Goal: Task Accomplishment & Management: Use online tool/utility

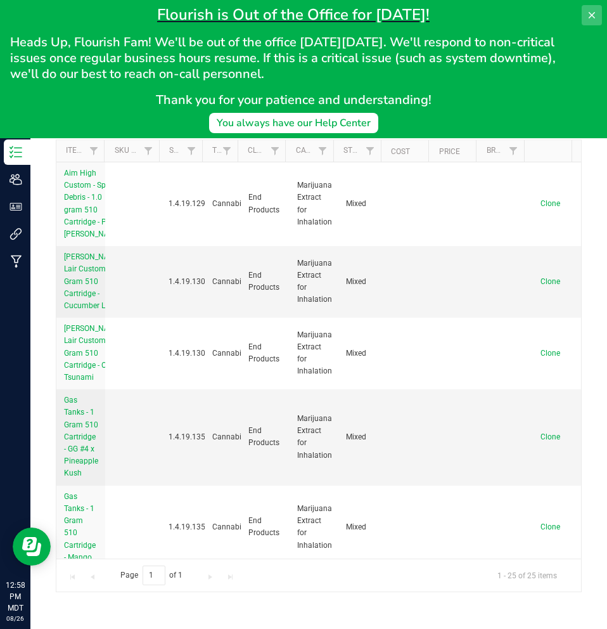
click at [591, 20] on icon at bounding box center [592, 15] width 10 height 10
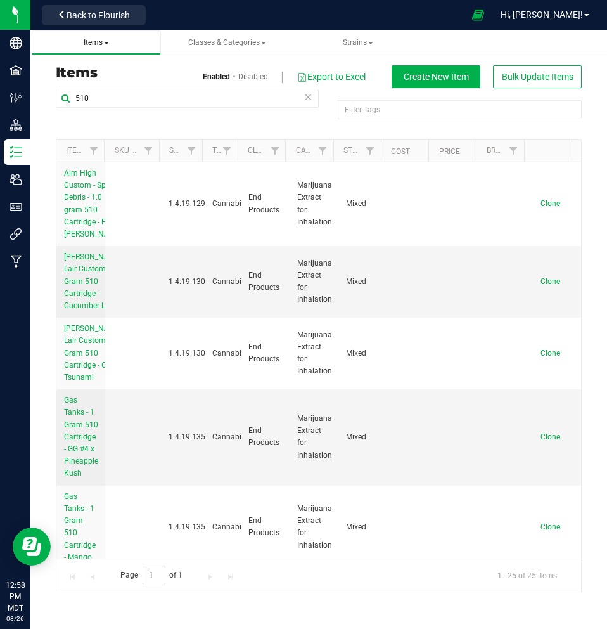
click at [107, 40] on span "Items" at bounding box center [96, 42] width 25 height 9
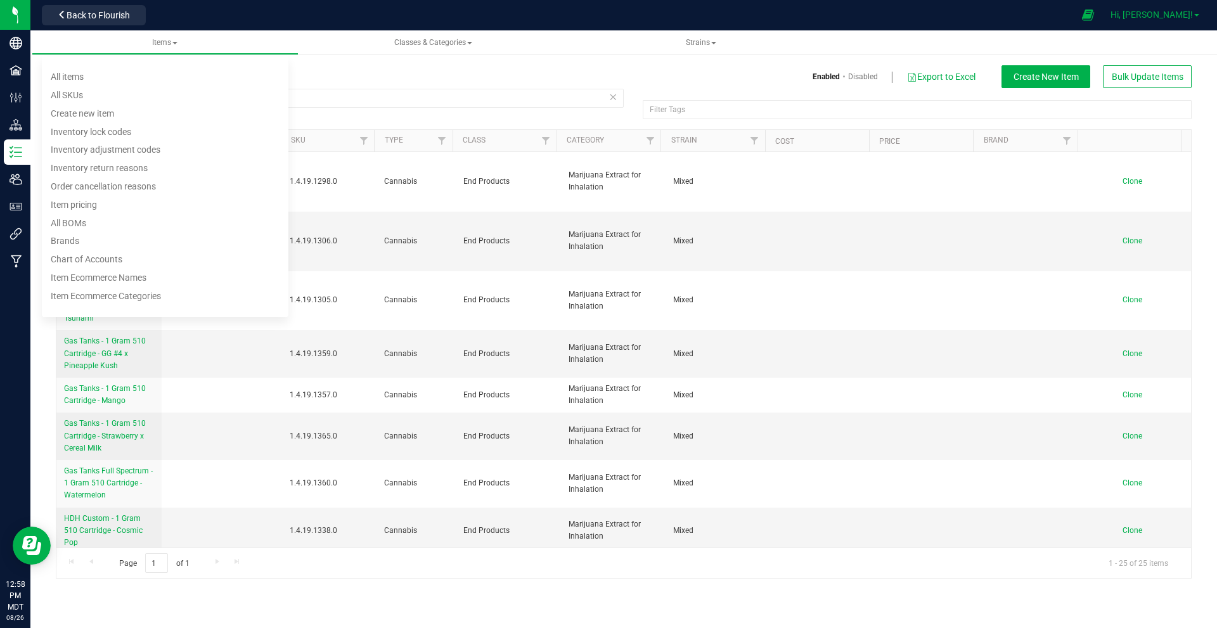
click at [606, 13] on span "Hi, [PERSON_NAME]!" at bounding box center [1151, 15] width 82 height 10
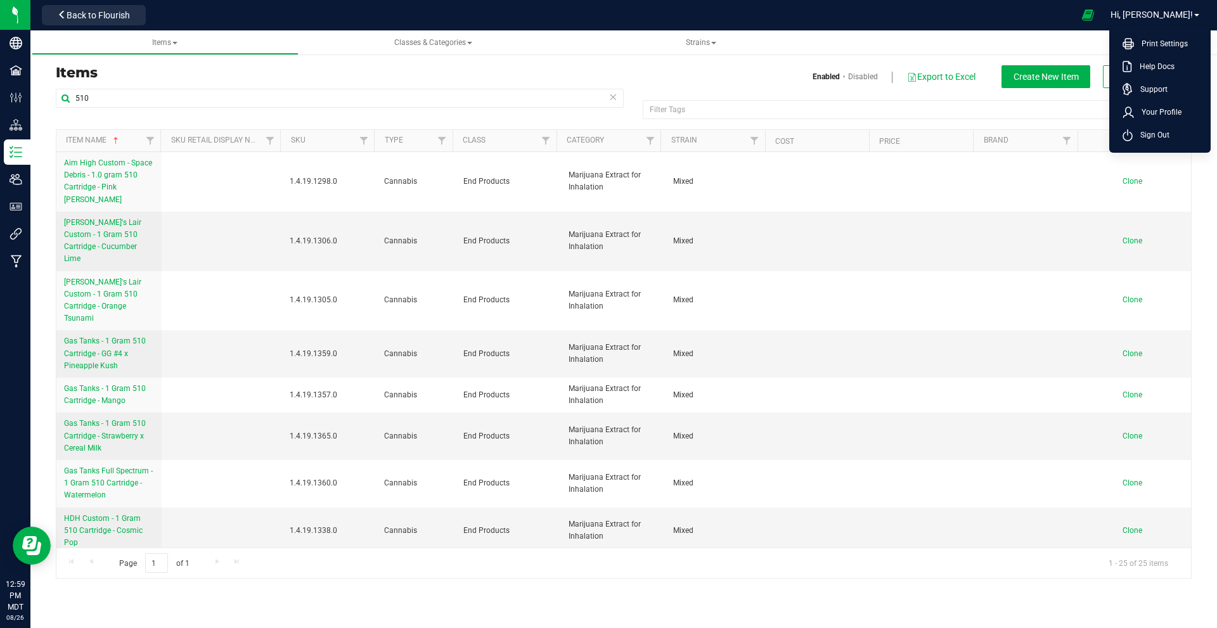
click at [168, 15] on div at bounding box center [612, 15] width 923 height 25
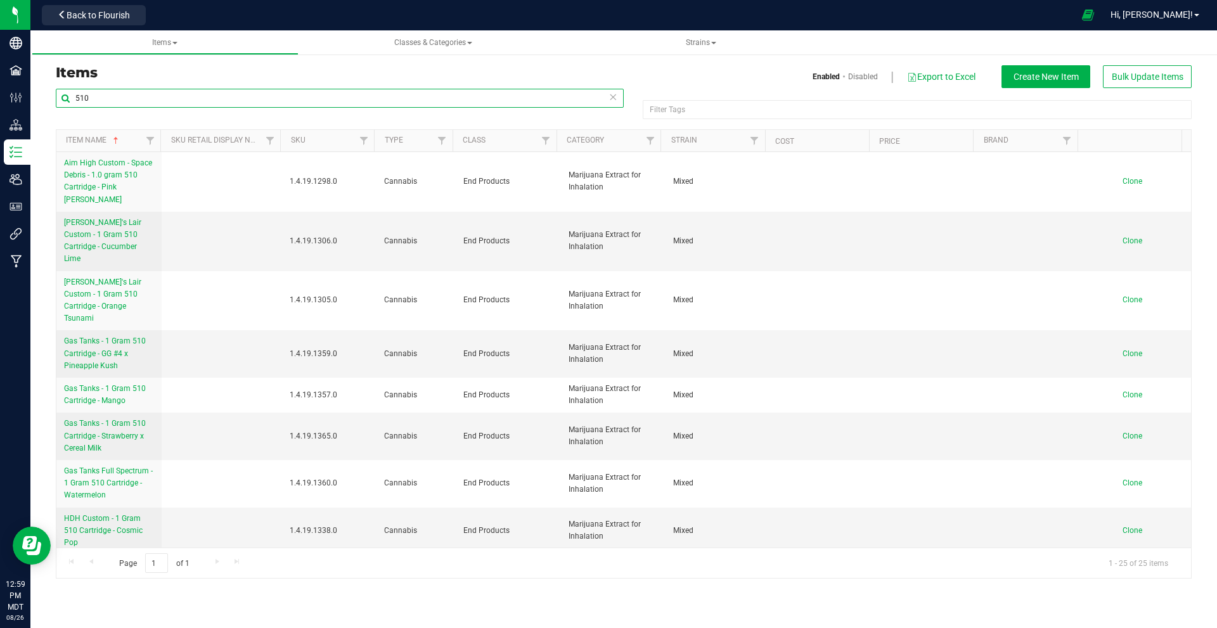
click at [105, 100] on input "510" at bounding box center [340, 98] width 568 height 19
drag, startPoint x: 116, startPoint y: 95, endPoint x: 89, endPoint y: 96, distance: 27.3
click at [87, 96] on input "510" at bounding box center [340, 98] width 568 height 19
click at [175, 45] on span "Items" at bounding box center [164, 42] width 25 height 9
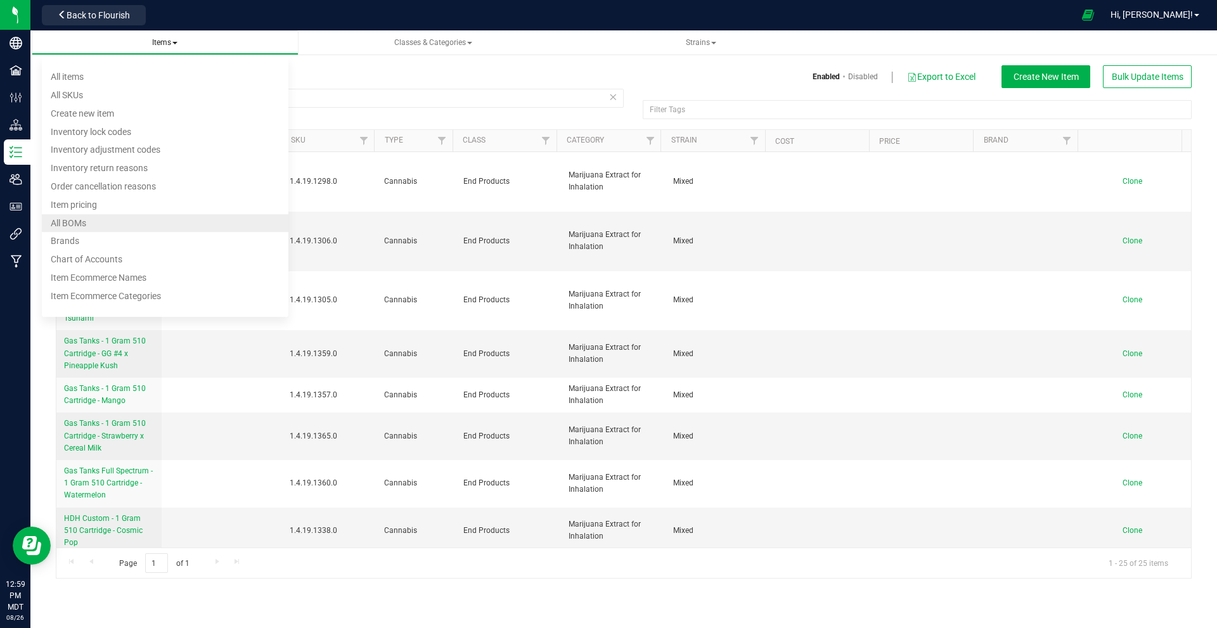
click at [83, 226] on span "All BOMs" at bounding box center [68, 223] width 35 height 10
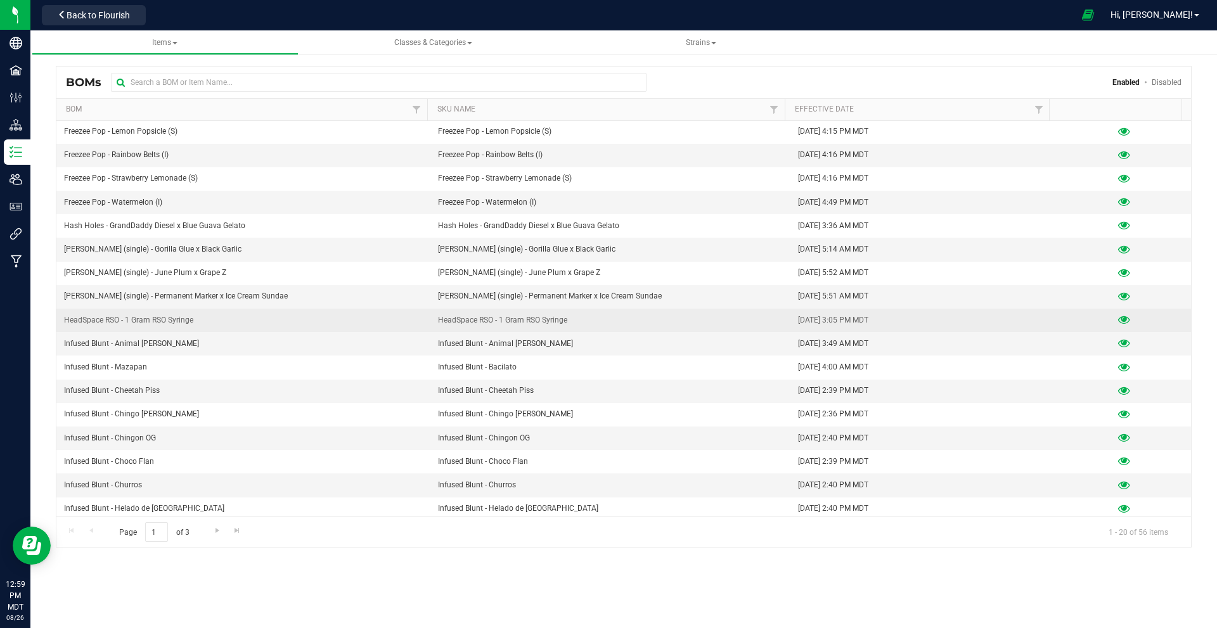
scroll to position [75, 0]
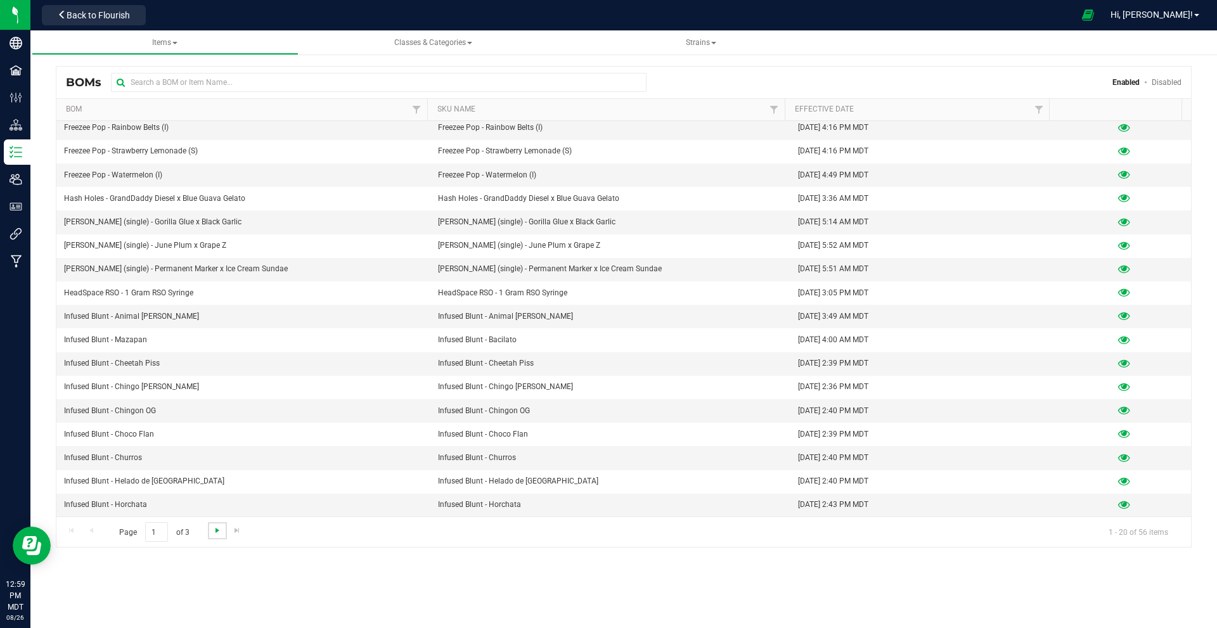
click at [212, 534] on span "Go to the next page" at bounding box center [217, 530] width 10 height 10
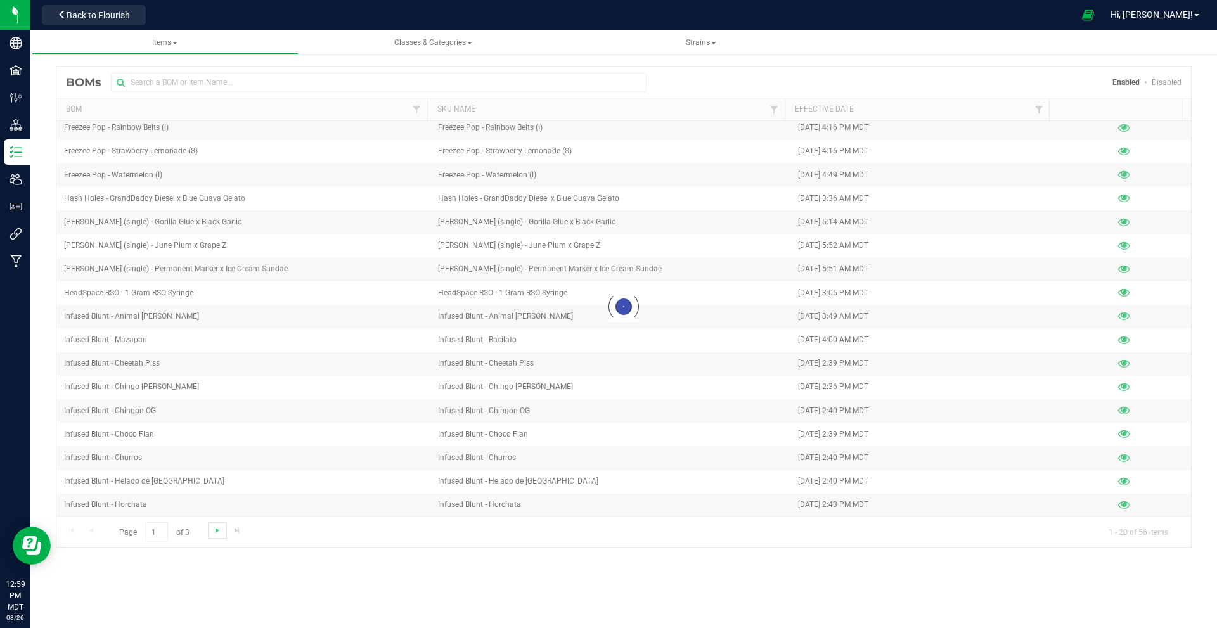
scroll to position [0, 0]
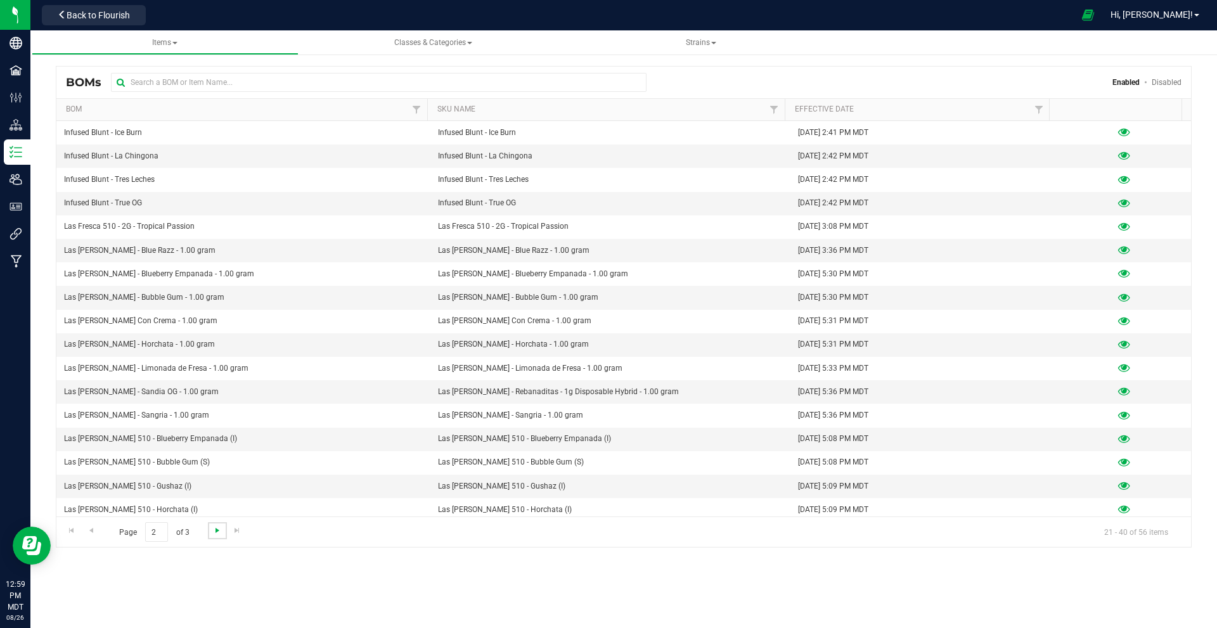
click at [212, 528] on span "Go to the next page" at bounding box center [217, 530] width 10 height 10
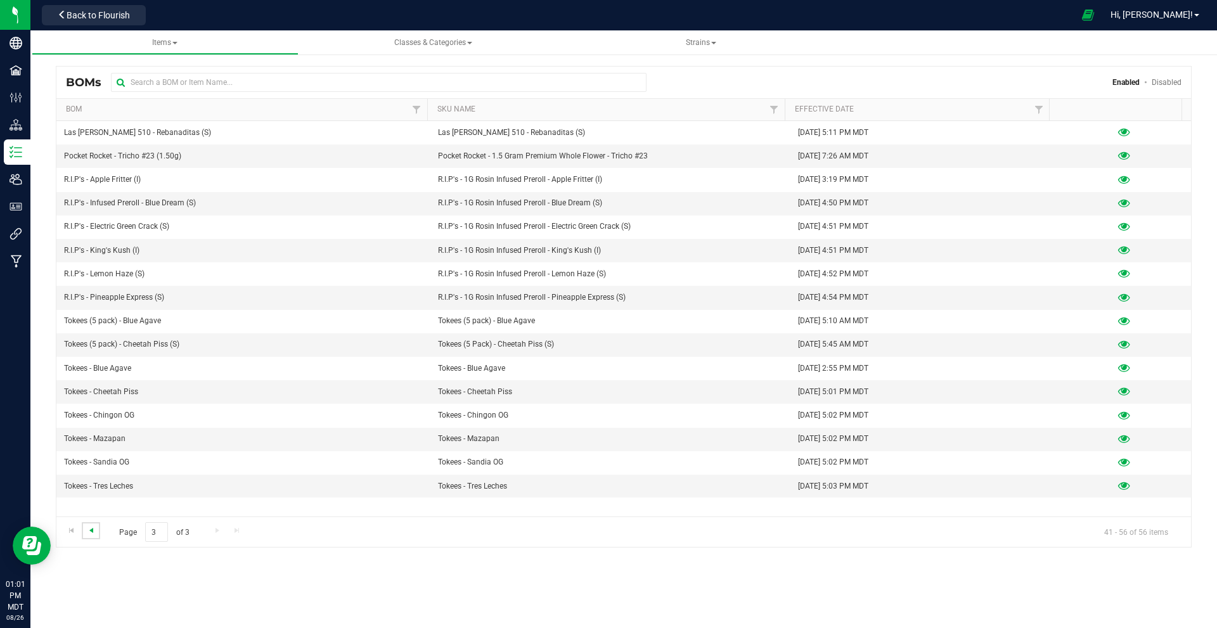
click at [87, 530] on span "Go to the previous page" at bounding box center [91, 530] width 10 height 10
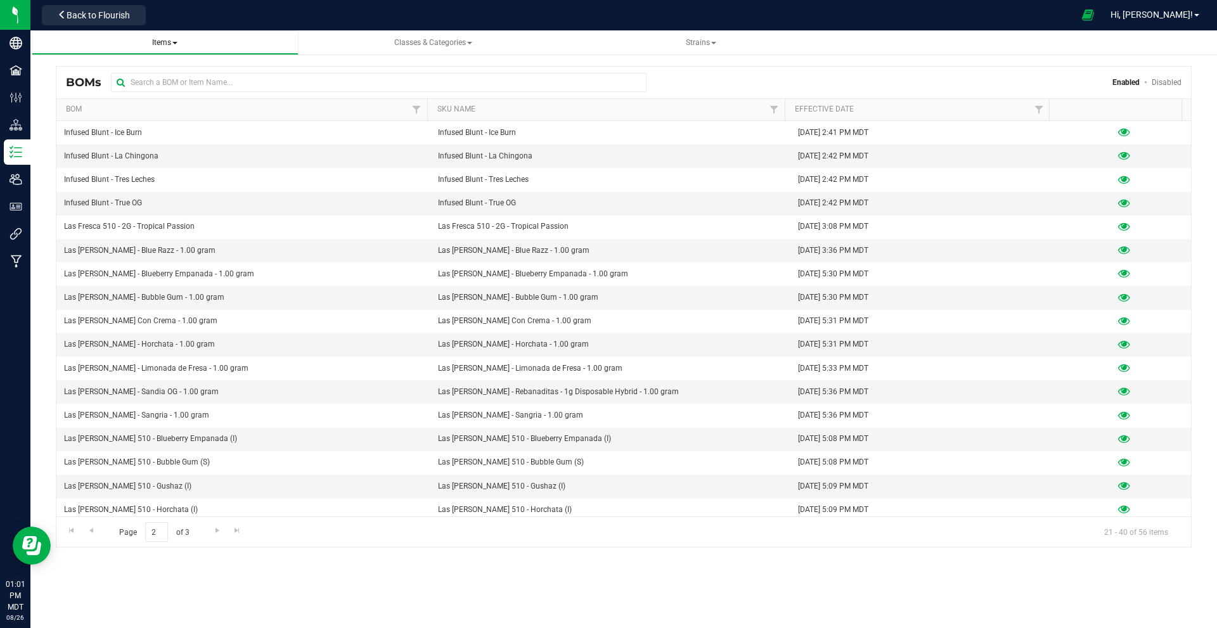
click at [172, 46] on span "Items" at bounding box center [164, 42] width 25 height 9
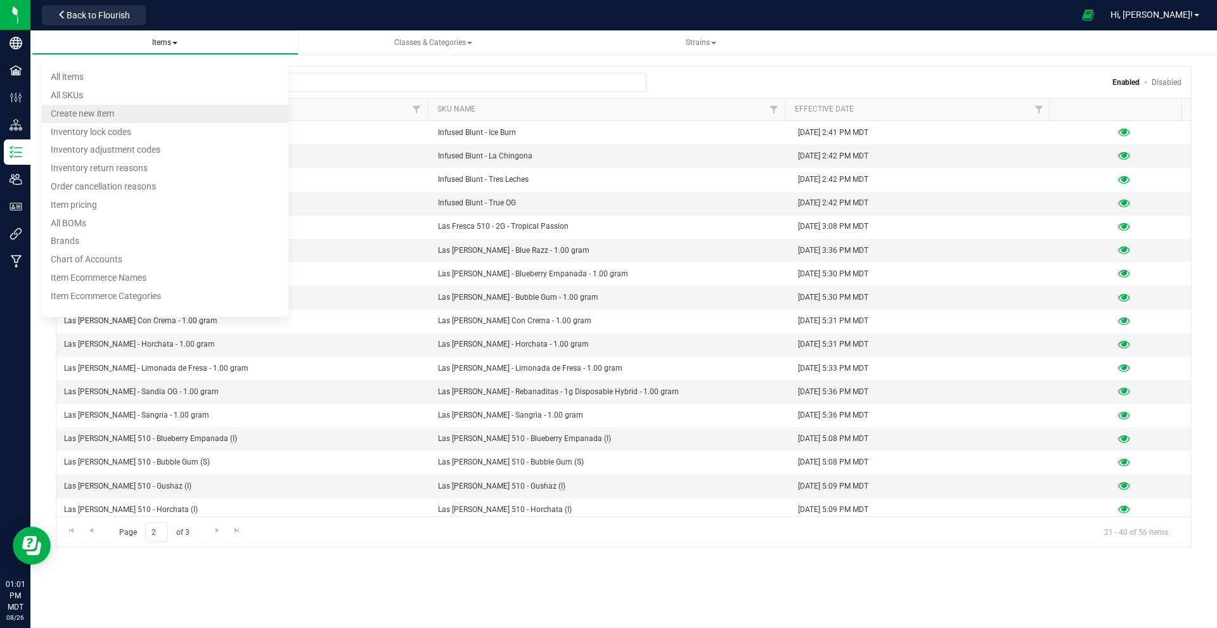
click at [87, 112] on span "Create new item" at bounding box center [82, 113] width 63 height 10
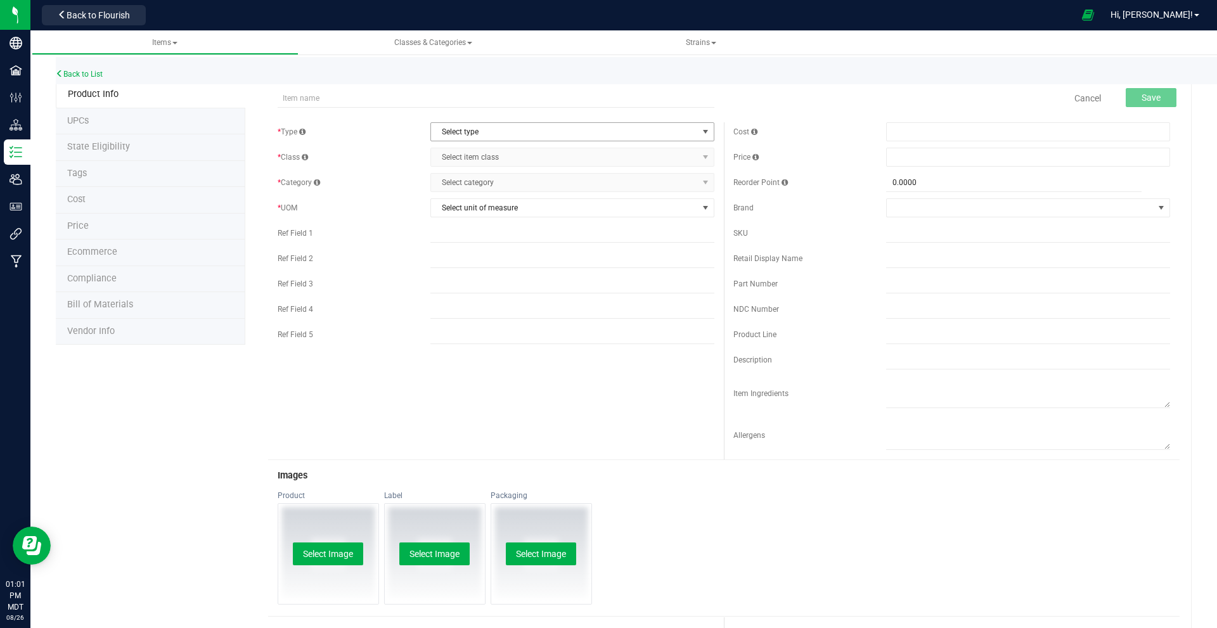
click at [454, 130] on span "Select type" at bounding box center [564, 132] width 267 height 18
click at [453, 152] on li "Cannabis" at bounding box center [568, 153] width 280 height 19
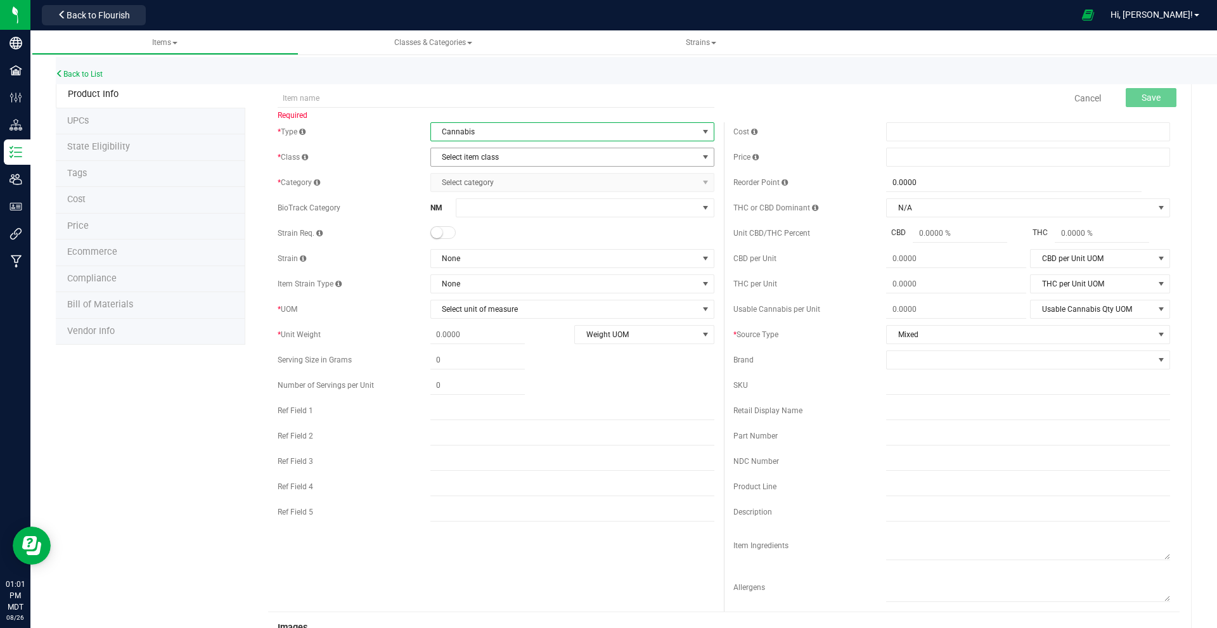
click at [471, 155] on span "Select item class" at bounding box center [564, 157] width 267 height 18
click at [466, 199] on li "End Products" at bounding box center [568, 197] width 280 height 19
click at [480, 186] on span "Select category" at bounding box center [564, 183] width 267 height 18
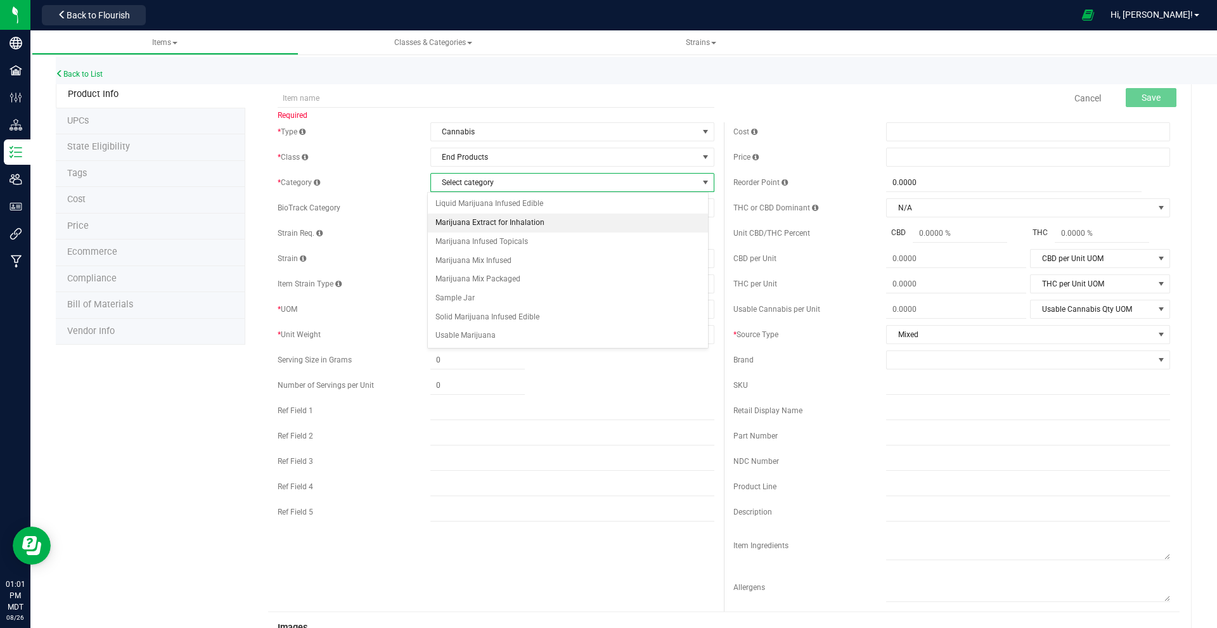
click at [501, 222] on li "Marijuana Extract for Inhalation" at bounding box center [568, 223] width 280 height 19
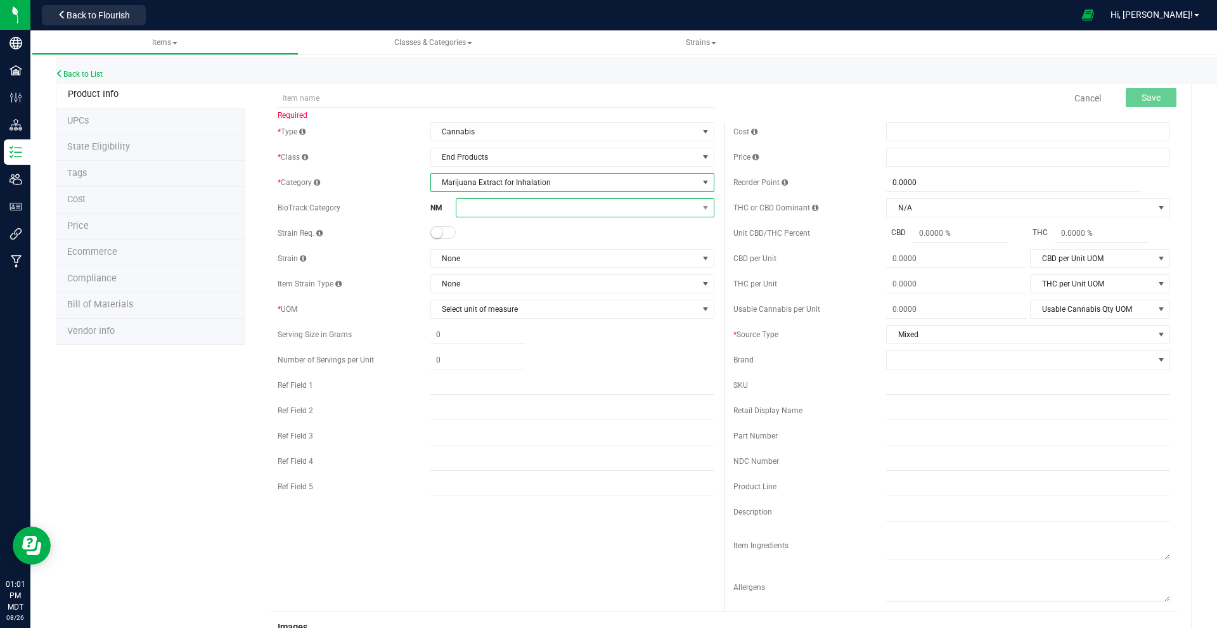
click at [470, 212] on span at bounding box center [576, 208] width 241 height 18
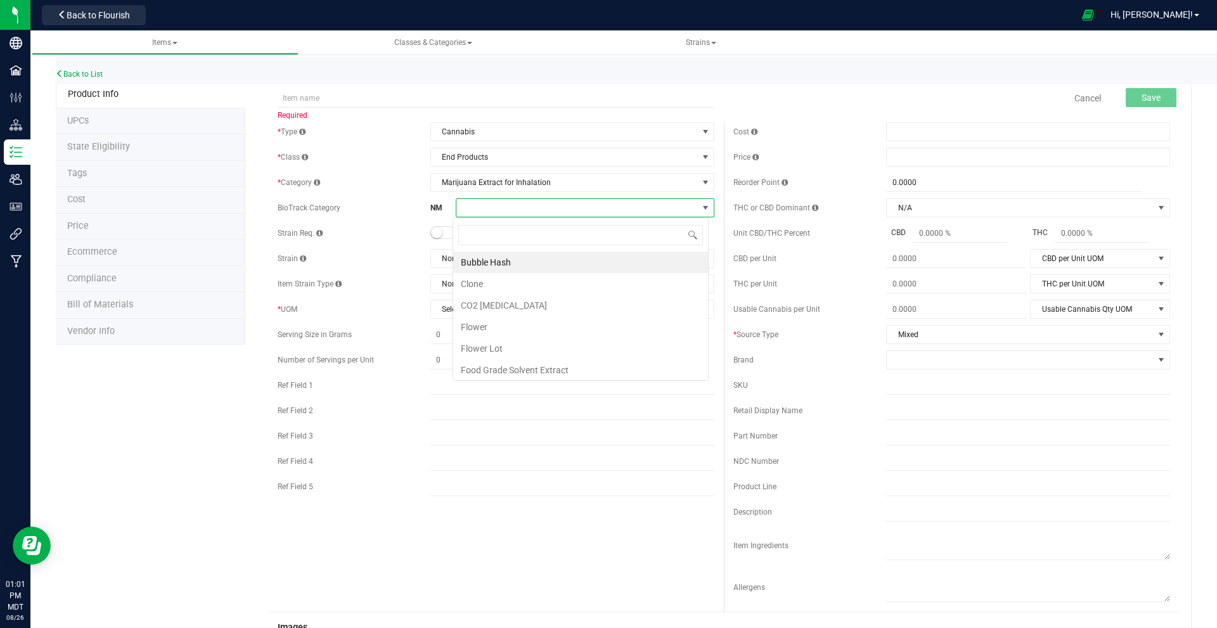
scroll to position [19, 256]
click at [392, 104] on input "text" at bounding box center [496, 98] width 437 height 19
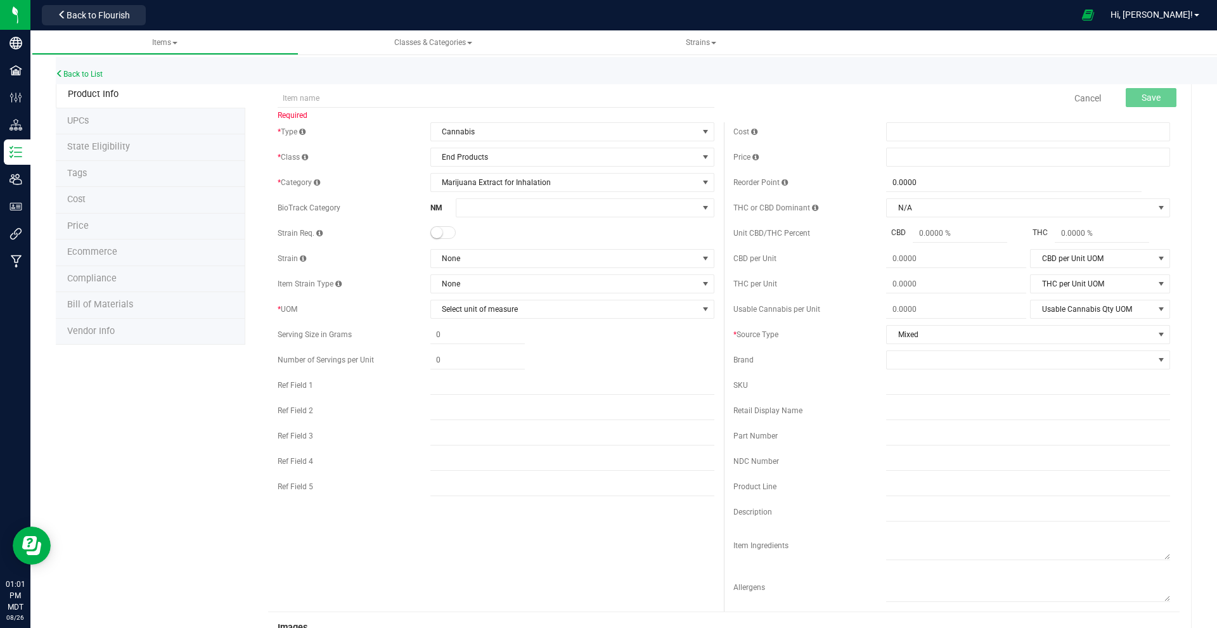
click at [483, 74] on div "Back to List" at bounding box center [664, 70] width 1217 height 27
click at [362, 91] on input "text" at bounding box center [496, 98] width 437 height 19
click at [304, 100] on input "text" at bounding box center [496, 98] width 437 height 19
paste input "Gas Tanks - 2g 510 Cartridge - Tigers Blood"
type input "Gas Tanks - 2g 510 Cartridge - Tigers Blood"
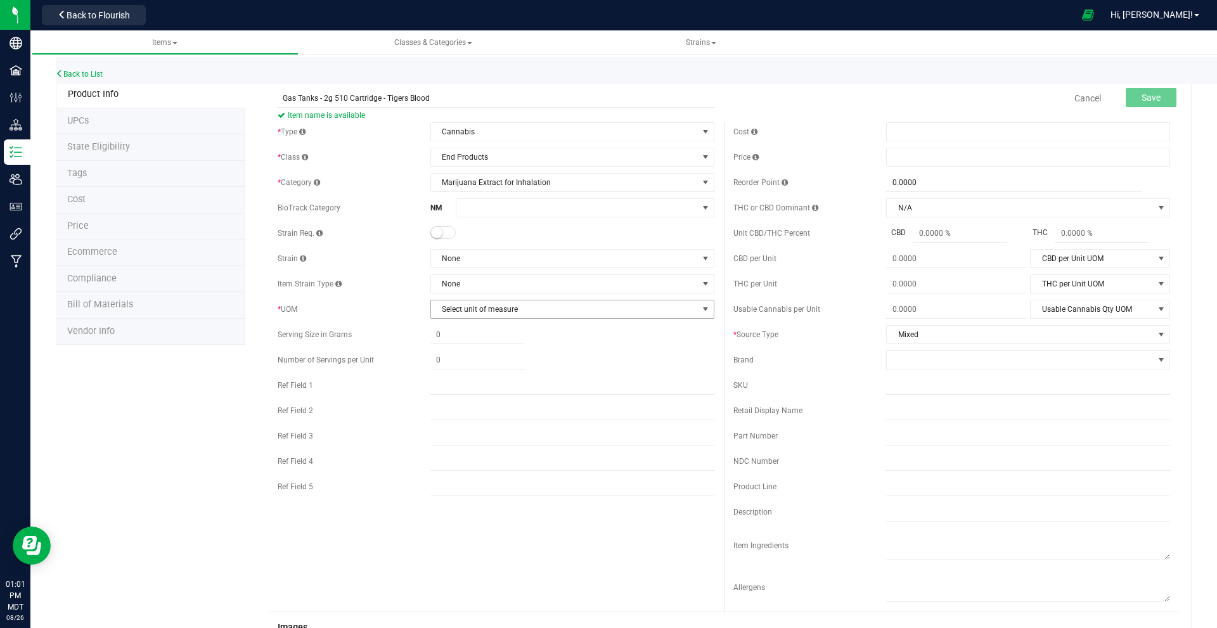
click at [489, 313] on span "Select unit of measure" at bounding box center [564, 309] width 267 height 18
click at [459, 351] on li "Gram" at bounding box center [568, 349] width 280 height 19
drag, startPoint x: 451, startPoint y: 334, endPoint x: 397, endPoint y: 330, distance: 54.0
click at [397, 330] on div "Serving Size in Grams" at bounding box center [496, 334] width 437 height 19
type input "2.00"
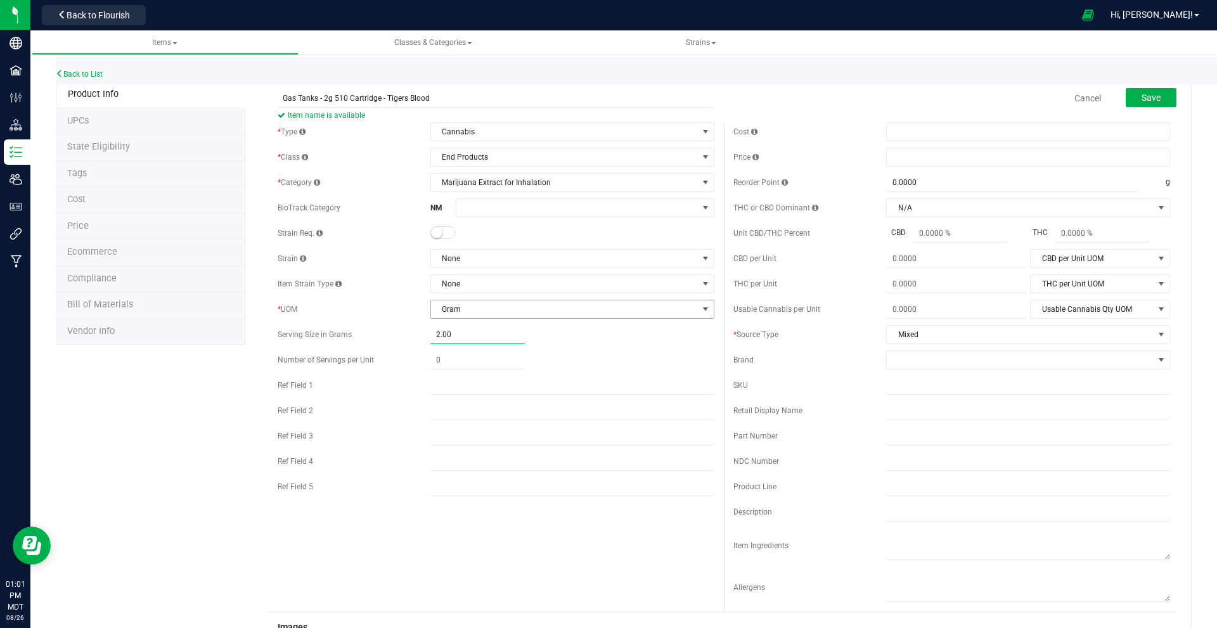
type input "2.0000"
click at [606, 345] on div "* Type Cannabis Select type Cannabis Non-Inventory Raw Materials Supplies * Cla…" at bounding box center [496, 312] width 456 height 380
click at [606, 127] on span at bounding box center [1028, 131] width 284 height 19
click at [606, 163] on span at bounding box center [1028, 157] width 284 height 19
click at [606, 152] on div "Price" at bounding box center [809, 156] width 153 height 11
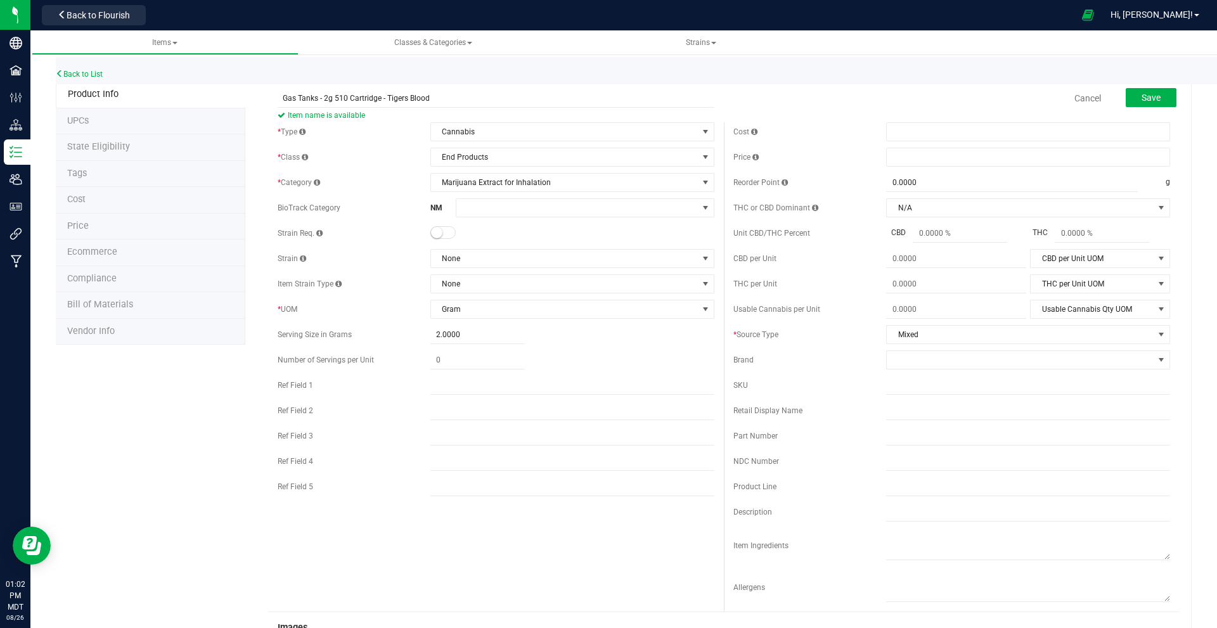
click at [606, 155] on span at bounding box center [755, 157] width 6 height 8
click at [606, 136] on link "Close" at bounding box center [908, 137] width 15 height 15
click at [606, 155] on span at bounding box center [1028, 157] width 284 height 19
type input "10.50"
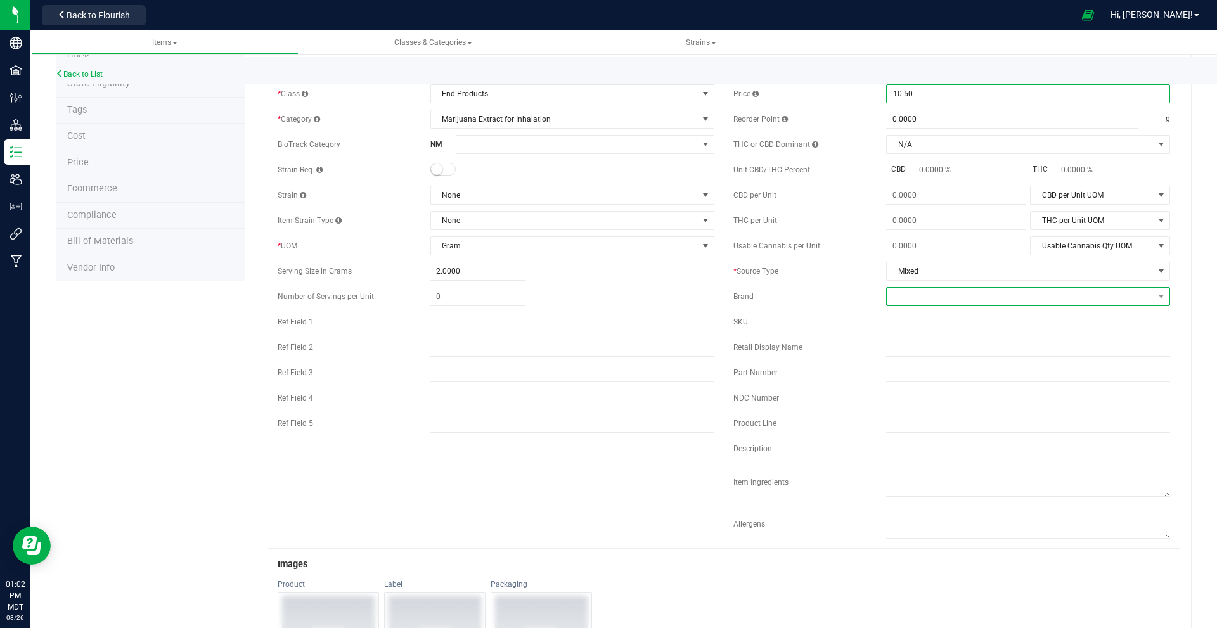
type input "$10.50000"
click at [606, 298] on span at bounding box center [1020, 297] width 267 height 18
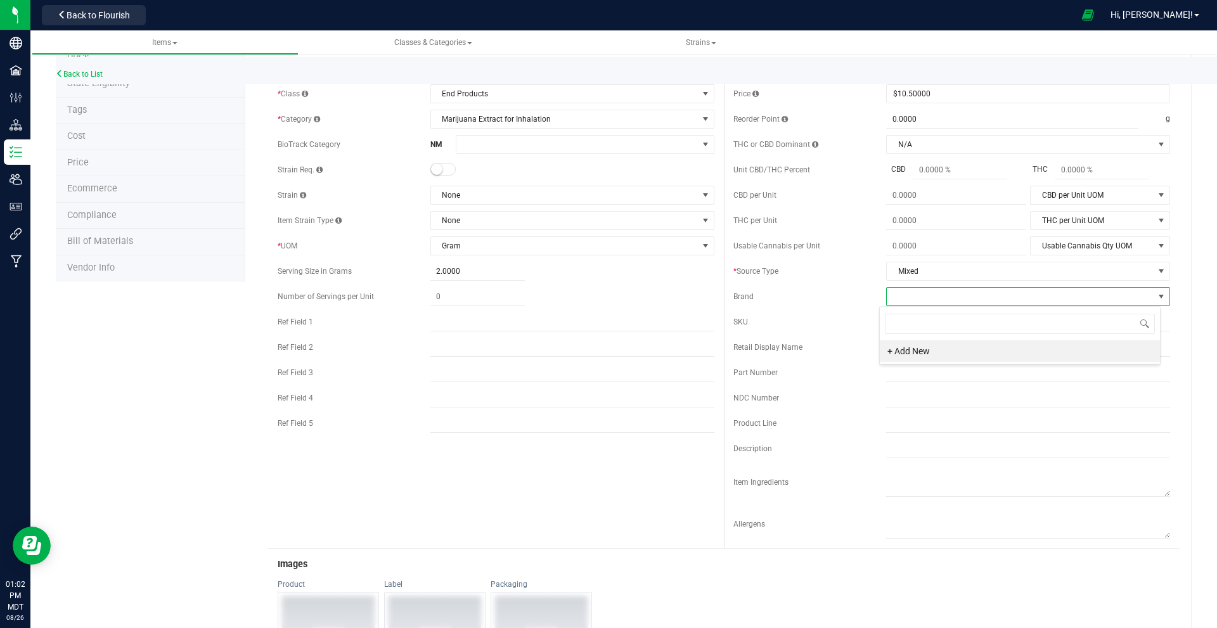
scroll to position [19, 281]
click at [606, 296] on div "Brand" at bounding box center [809, 296] width 153 height 11
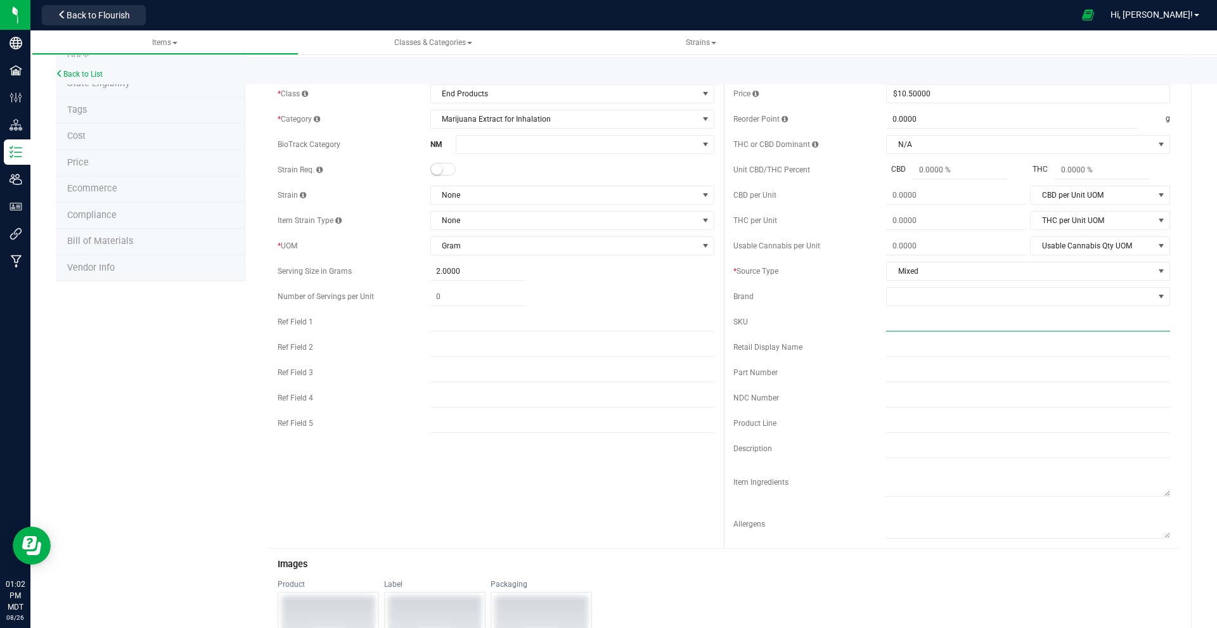
click at [606, 323] on input "text" at bounding box center [1028, 321] width 284 height 19
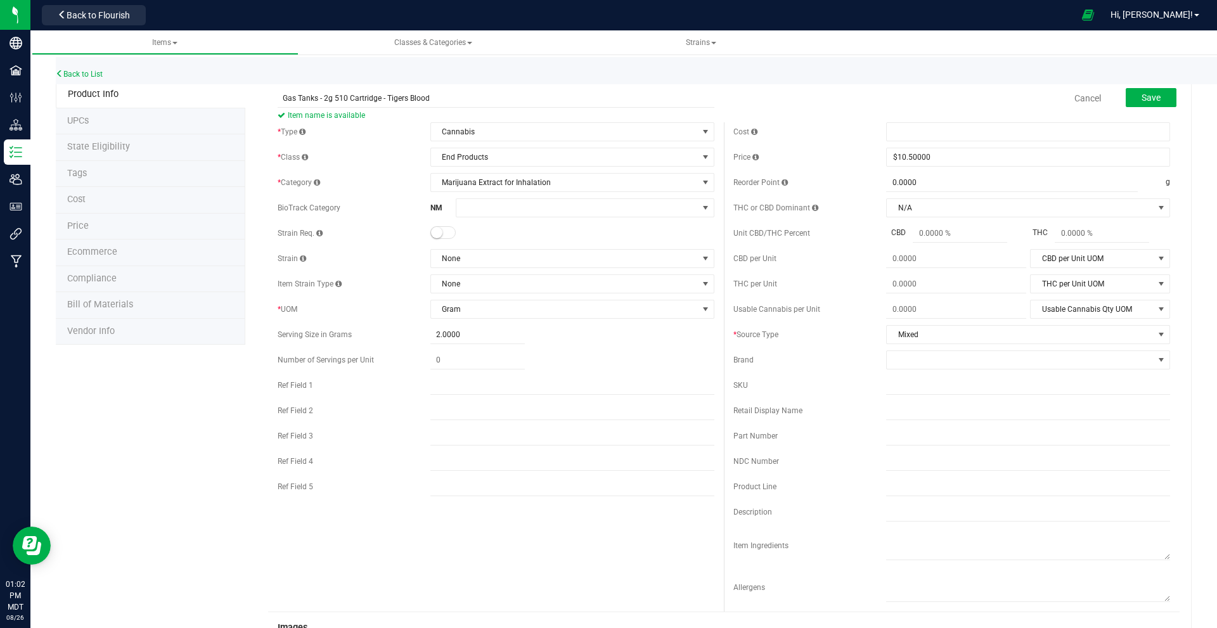
click at [606, 99] on div "Cancel Save" at bounding box center [952, 98] width 456 height 32
click at [606, 102] on button "Save" at bounding box center [1150, 97] width 51 height 19
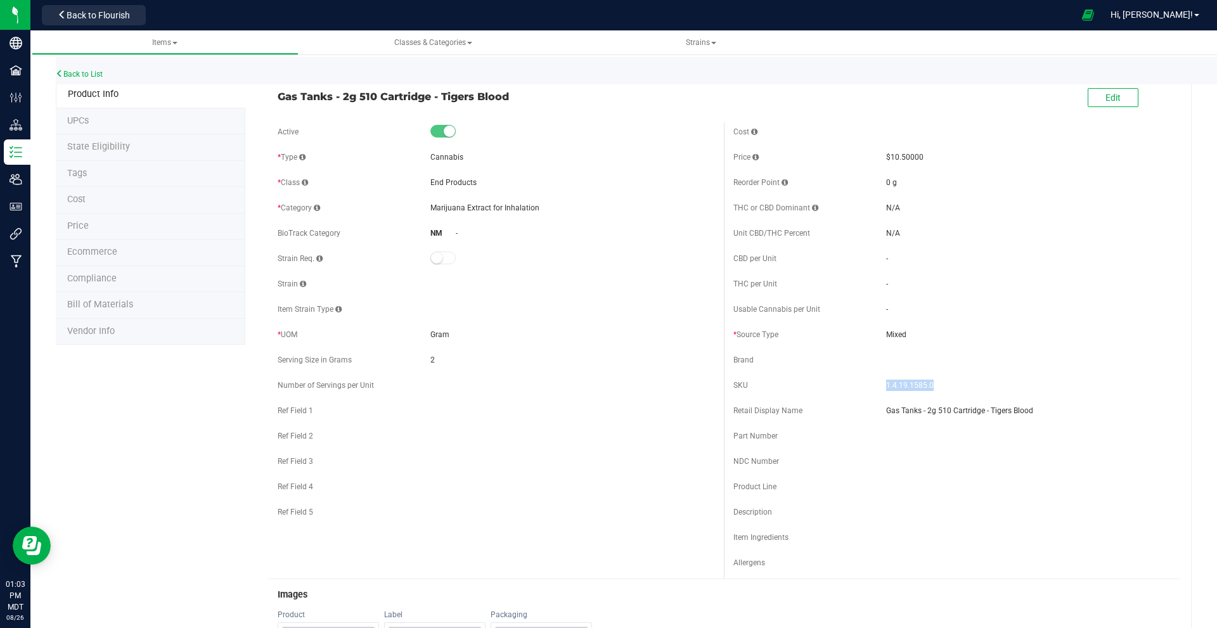
drag, startPoint x: 930, startPoint y: 387, endPoint x: 875, endPoint y: 384, distance: 55.2
click at [606, 384] on div "SKU 1.4.19.1585.0" at bounding box center [951, 385] width 437 height 19
copy div "1.4.19.1585.0"
click at [99, 305] on span "Bill of Materials" at bounding box center [100, 304] width 66 height 11
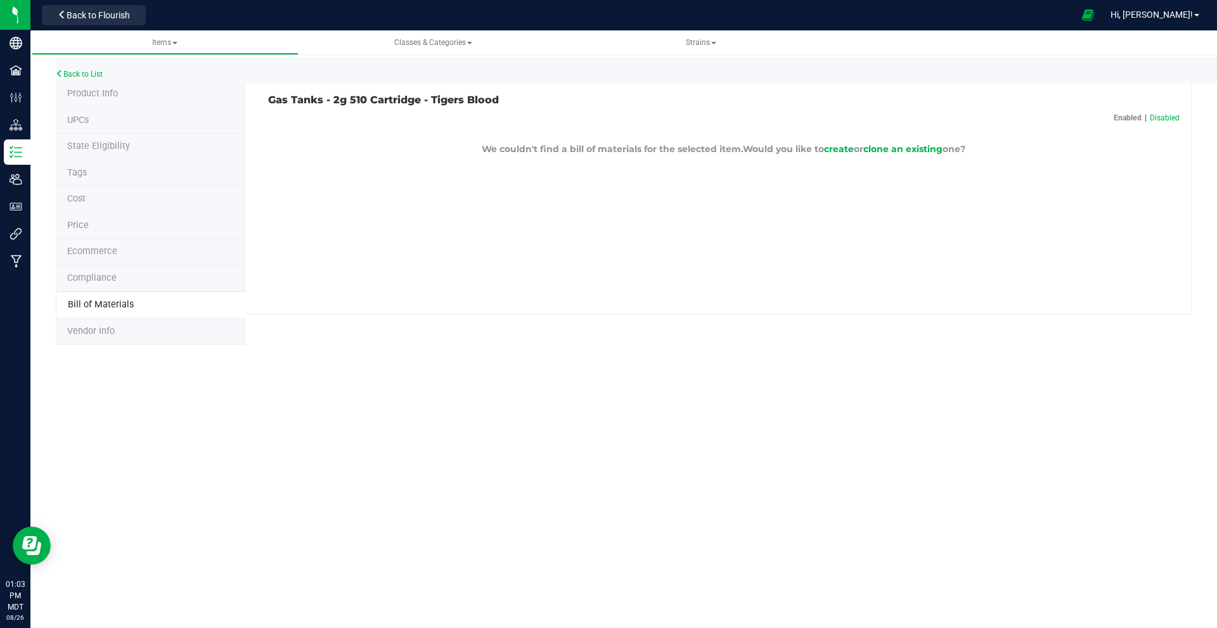
click at [606, 165] on div "Gas Tanks - 2g 510 Cartridge - Tigers Blood Enabled | Disabled We couldn't find…" at bounding box center [718, 197] width 946 height 233
click at [606, 151] on span "clone an existing" at bounding box center [902, 148] width 79 height 11
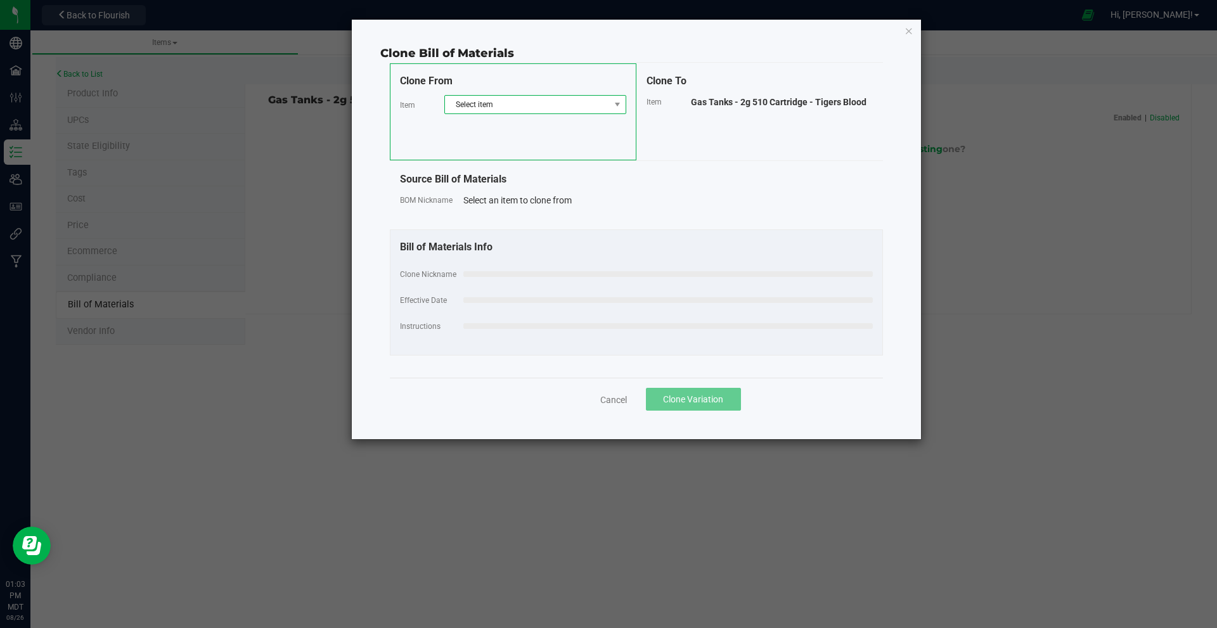
click at [563, 111] on span "Select item" at bounding box center [527, 105] width 165 height 18
click at [606, 191] on div "Source Bill of Materials BOM Nickname Select an item to clone from" at bounding box center [636, 196] width 493 height 68
click at [606, 127] on div "Clone To Item Gas Tanks - 2g 510 Cartridge - Tigers Blood" at bounding box center [759, 111] width 247 height 97
click at [487, 99] on span "Select item" at bounding box center [527, 105] width 165 height 18
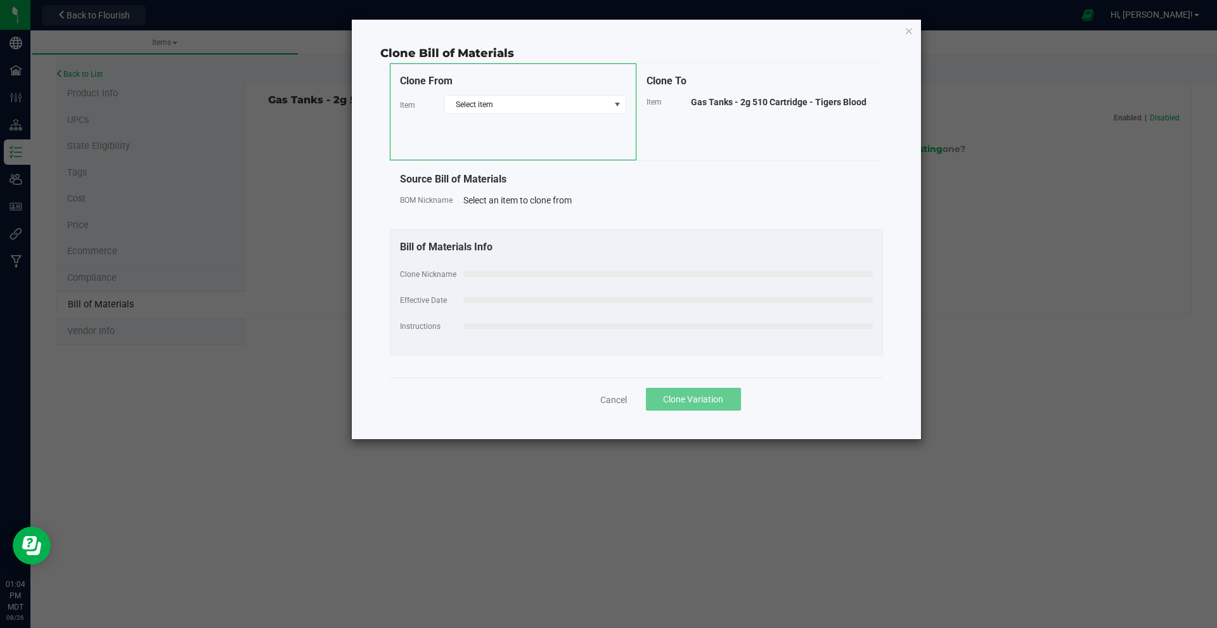
click at [606, 171] on div "Source Bill of Materials BOM Nickname Select an item to clone from" at bounding box center [636, 196] width 493 height 68
click at [604, 105] on span "Select item" at bounding box center [527, 105] width 165 height 18
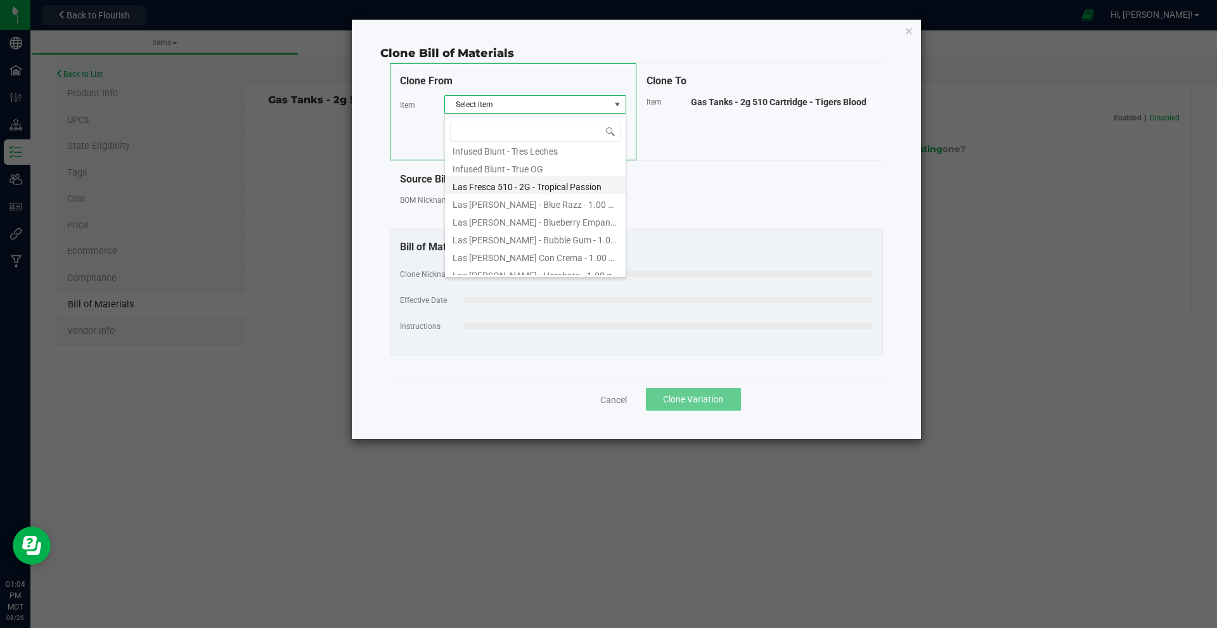
click at [565, 186] on li "Las Fresca 510 - 2G - Tropical Passion" at bounding box center [535, 185] width 181 height 18
select select "16"
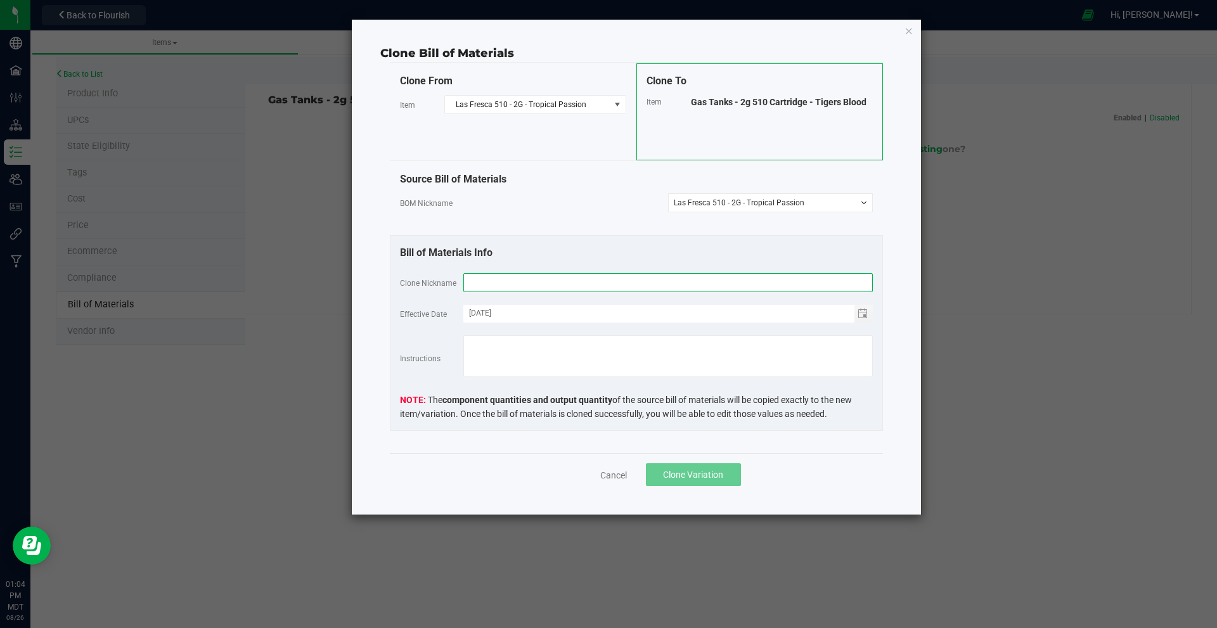
click at [482, 285] on input "text" at bounding box center [667, 282] width 409 height 19
click at [599, 224] on div "Source Bill of Materials BOM Nickname -- Select -- Las Fresca 510 - 2G - Tropic…" at bounding box center [636, 199] width 493 height 74
click at [606, 478] on link "Cancel" at bounding box center [613, 475] width 27 height 13
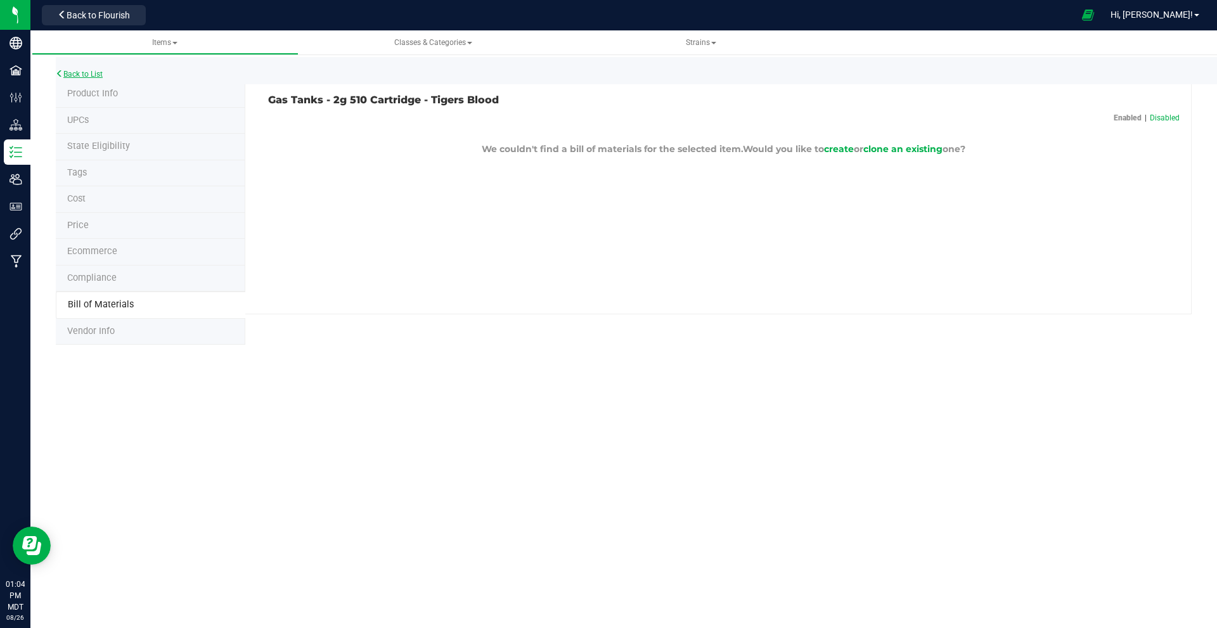
click at [89, 75] on link "Back to List" at bounding box center [79, 74] width 47 height 9
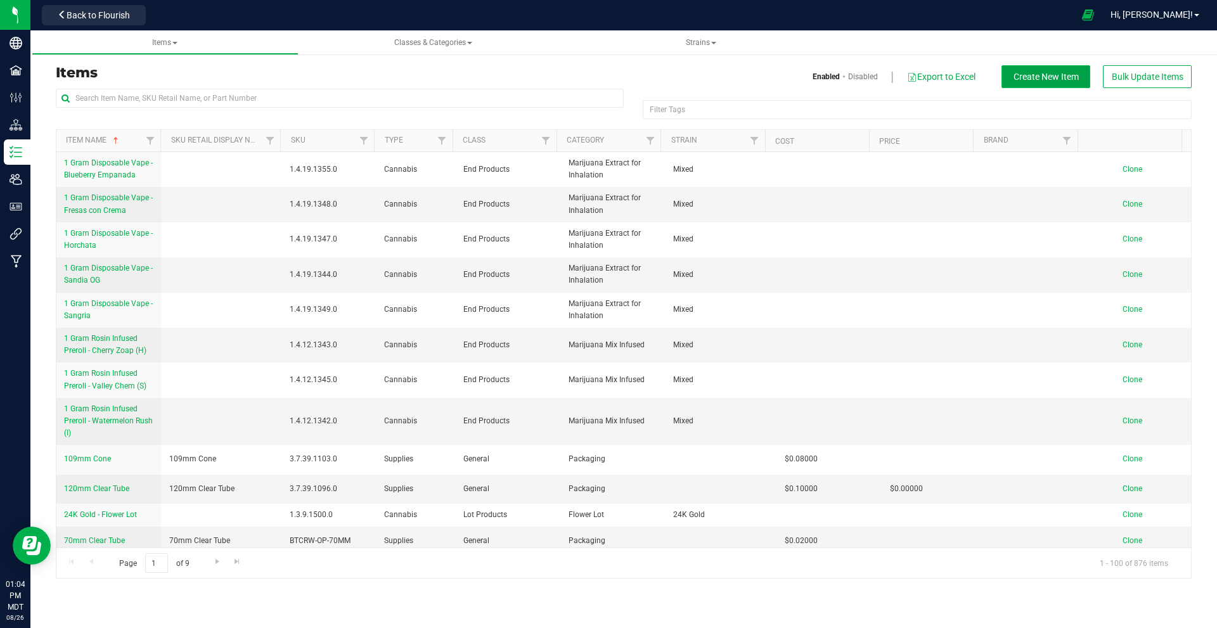
click at [606, 74] on span "Create New Item" at bounding box center [1045, 77] width 65 height 10
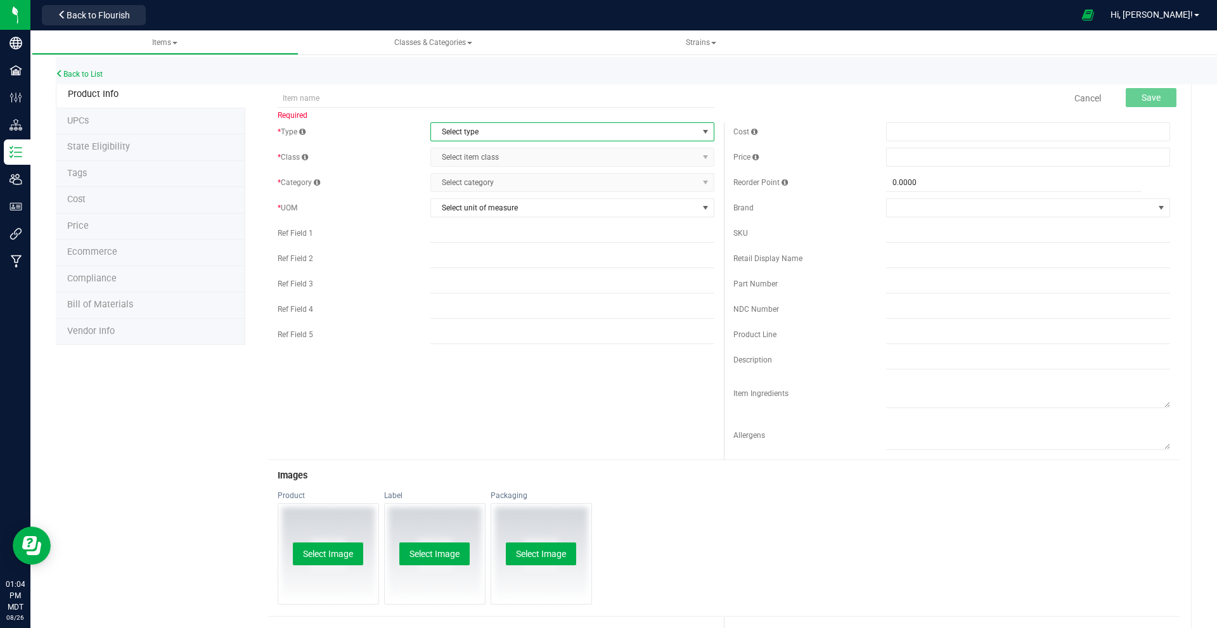
click at [489, 129] on span "Select type" at bounding box center [564, 132] width 267 height 18
drag, startPoint x: 458, startPoint y: 151, endPoint x: 470, endPoint y: 160, distance: 15.5
click at [458, 151] on li "Cannabis" at bounding box center [568, 153] width 280 height 19
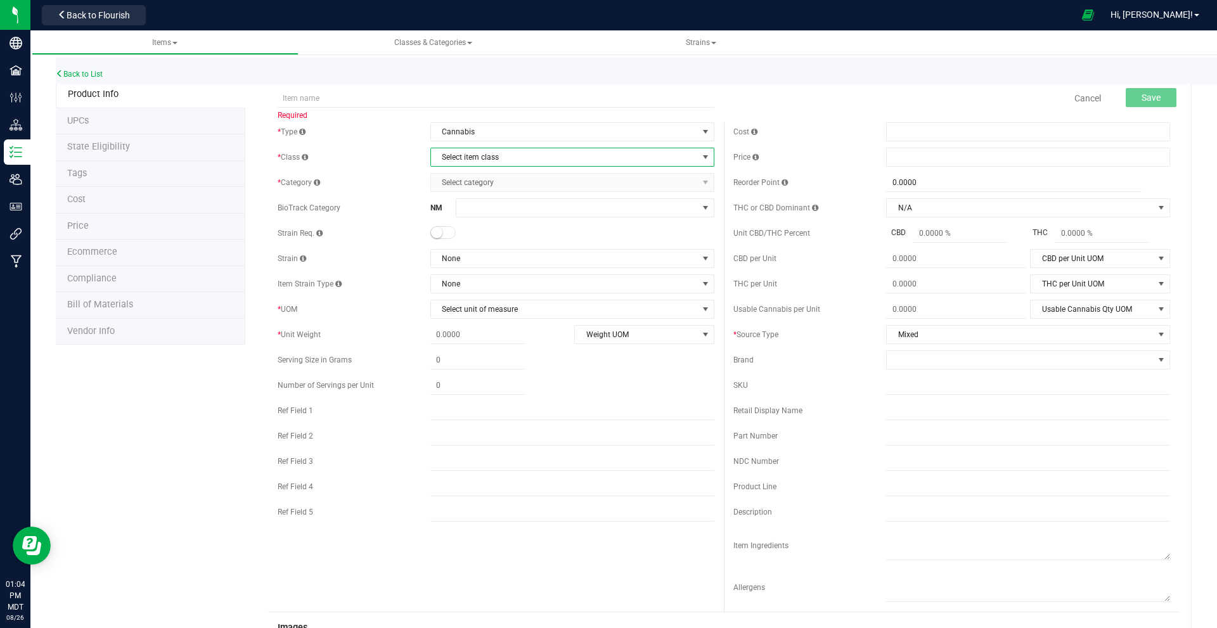
click at [469, 156] on span "Select item class" at bounding box center [564, 157] width 267 height 18
click at [456, 195] on li "End Products" at bounding box center [568, 197] width 280 height 19
click at [468, 181] on span "Select category" at bounding box center [564, 183] width 267 height 18
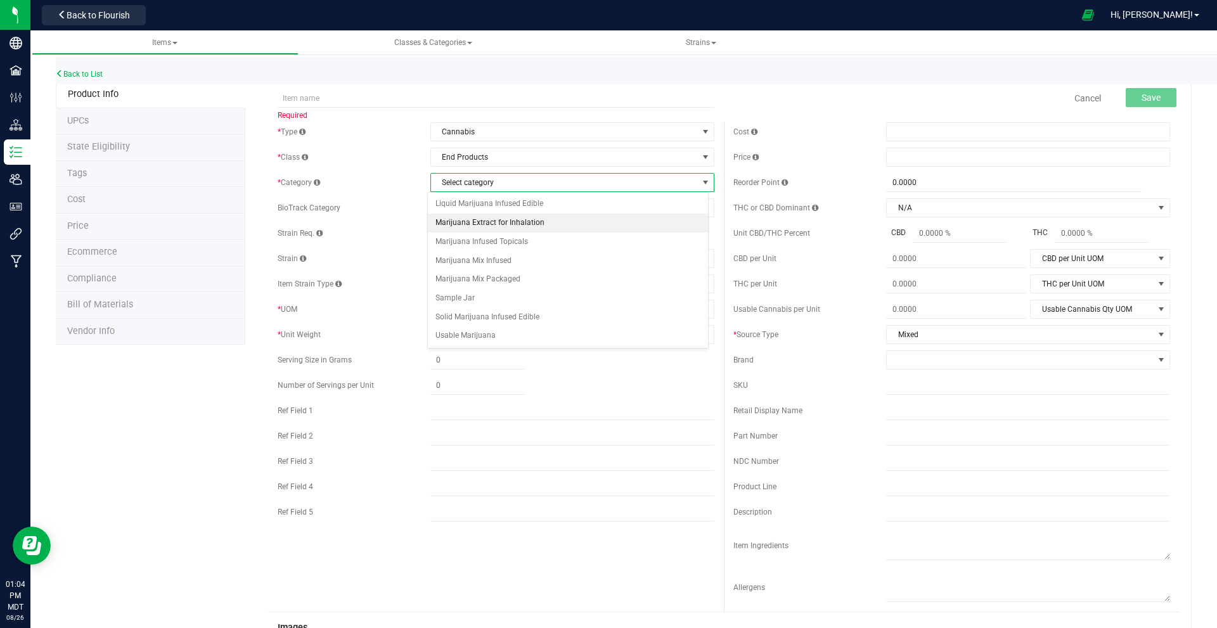
click at [485, 222] on li "Marijuana Extract for Inhalation" at bounding box center [568, 223] width 280 height 19
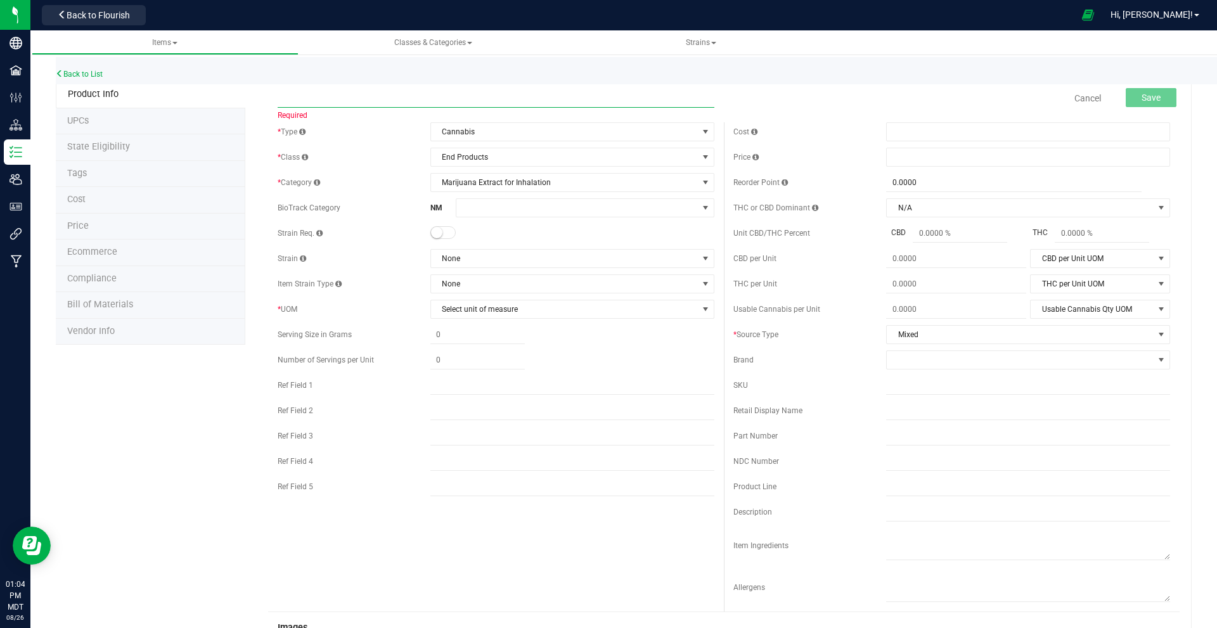
click at [349, 99] on input "text" at bounding box center [496, 98] width 437 height 19
paste input "1.4.19.1585.0"
type input "1.4.19.1585.0"
drag, startPoint x: 343, startPoint y: 98, endPoint x: 255, endPoint y: 94, distance: 88.2
click at [255, 94] on div "1.4.19.1585.0 Required Cancel Save * Type Cannabis Select type Cannabis Non-Inv…" at bounding box center [718, 575] width 946 height 989
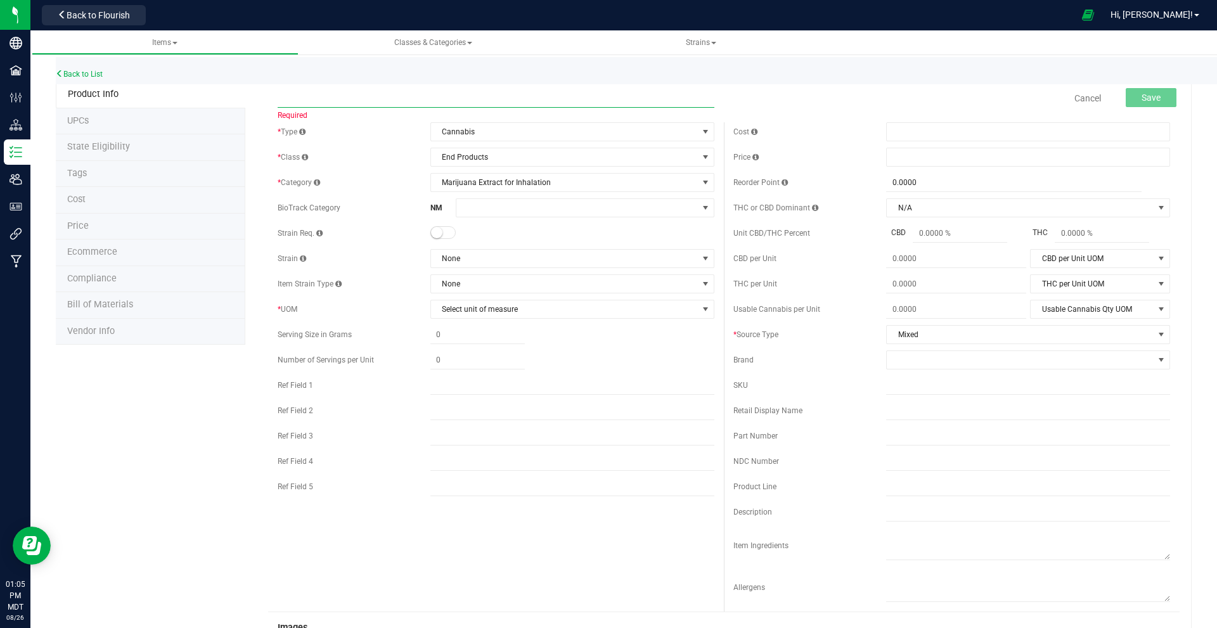
click at [419, 97] on input "text" at bounding box center [496, 98] width 437 height 19
click at [312, 93] on input "text" at bounding box center [496, 98] width 437 height 19
paste input "Gas Tanks - 2g 510 Cartridge - Tropical Passion"
type input "Gas Tanks - 2g 510 Cartridge - Tropical Passion"
click at [478, 311] on span "Select unit of measure" at bounding box center [564, 309] width 267 height 18
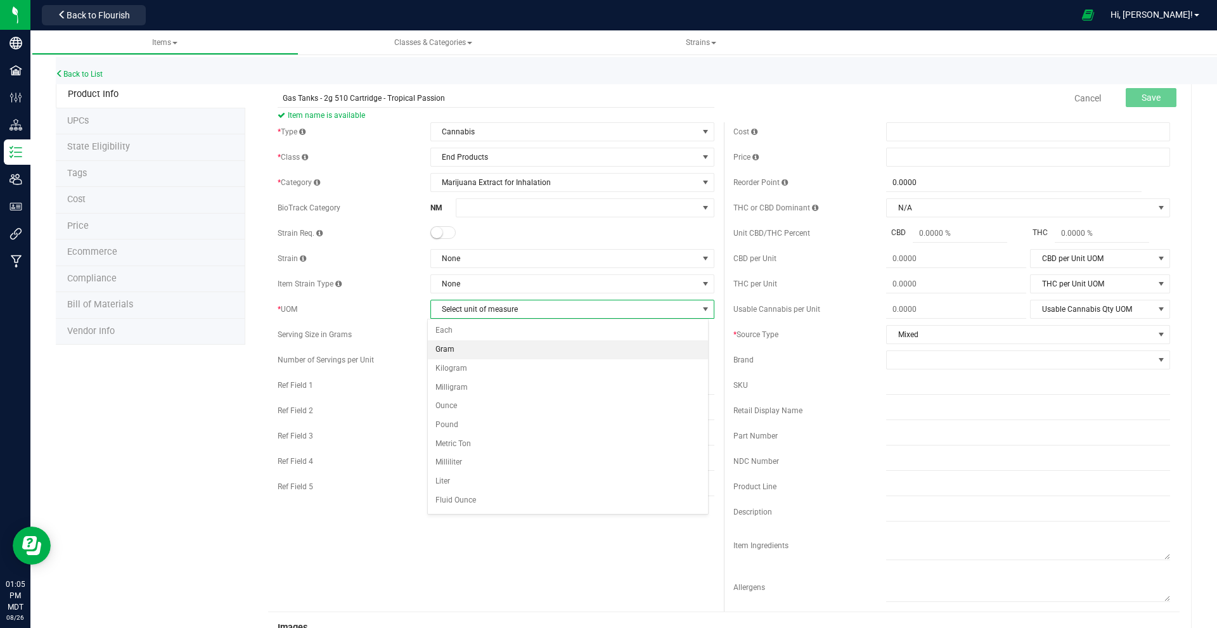
click at [449, 348] on li "Gram" at bounding box center [568, 349] width 280 height 19
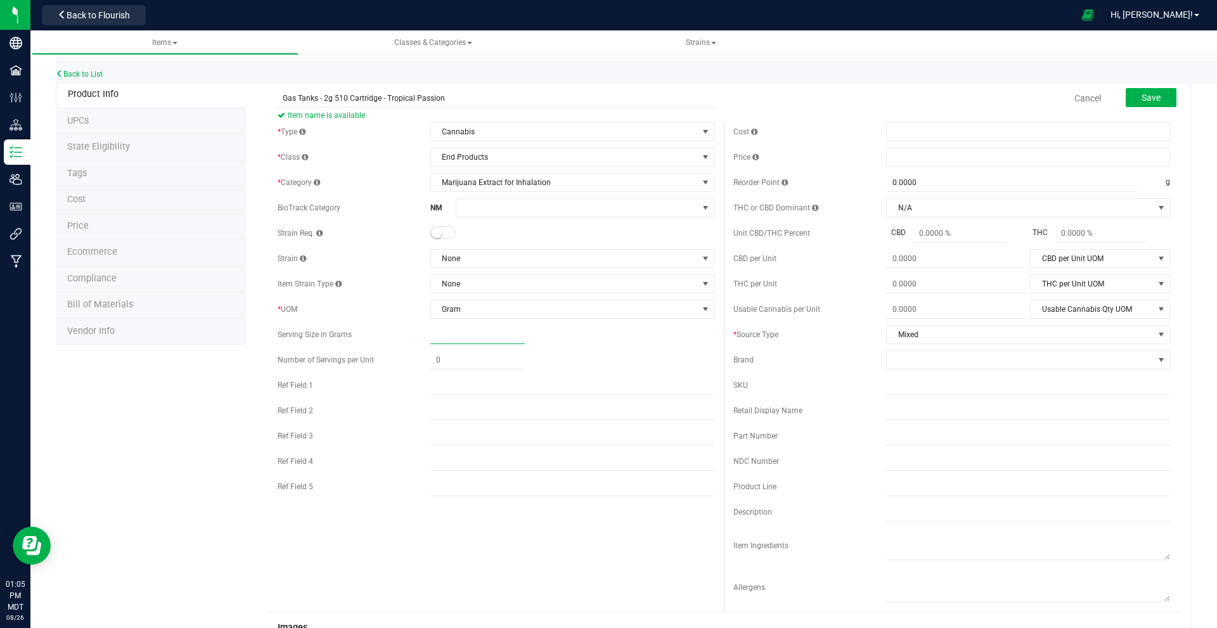
click at [447, 335] on span at bounding box center [477, 335] width 94 height 18
type input "2.00"
type input "2.0000"
click at [606, 343] on div "2.0000 2" at bounding box center [572, 335] width 284 height 18
click at [606, 166] on span at bounding box center [1028, 157] width 284 height 19
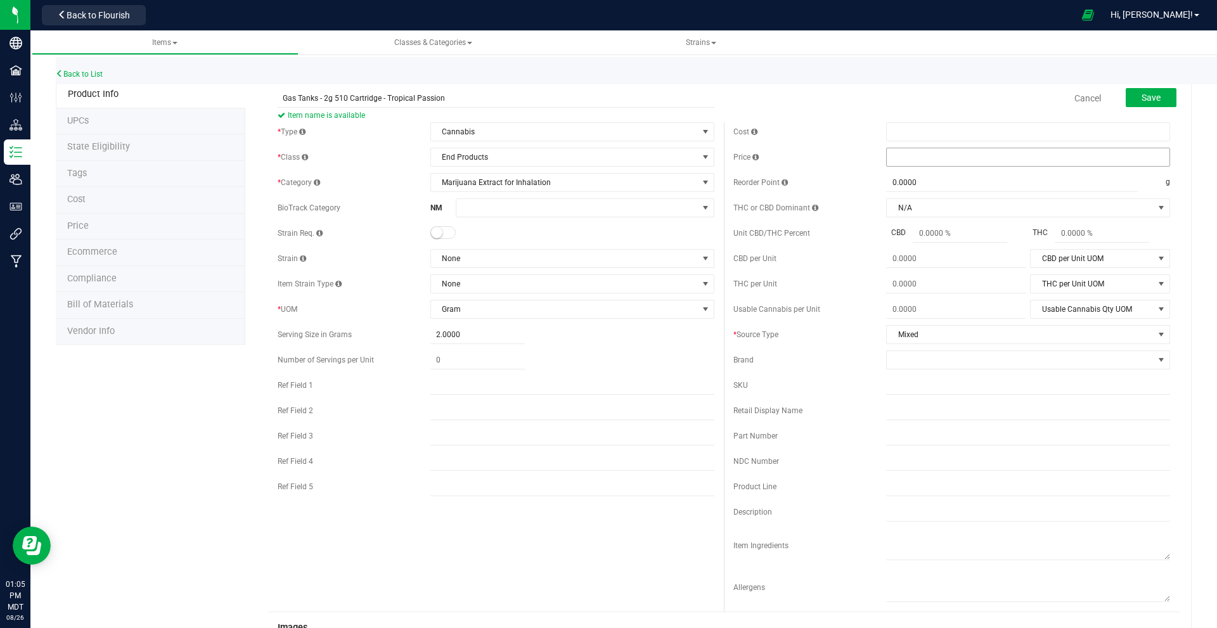
click at [606, 161] on span at bounding box center [1028, 157] width 284 height 19
type input "10.50"
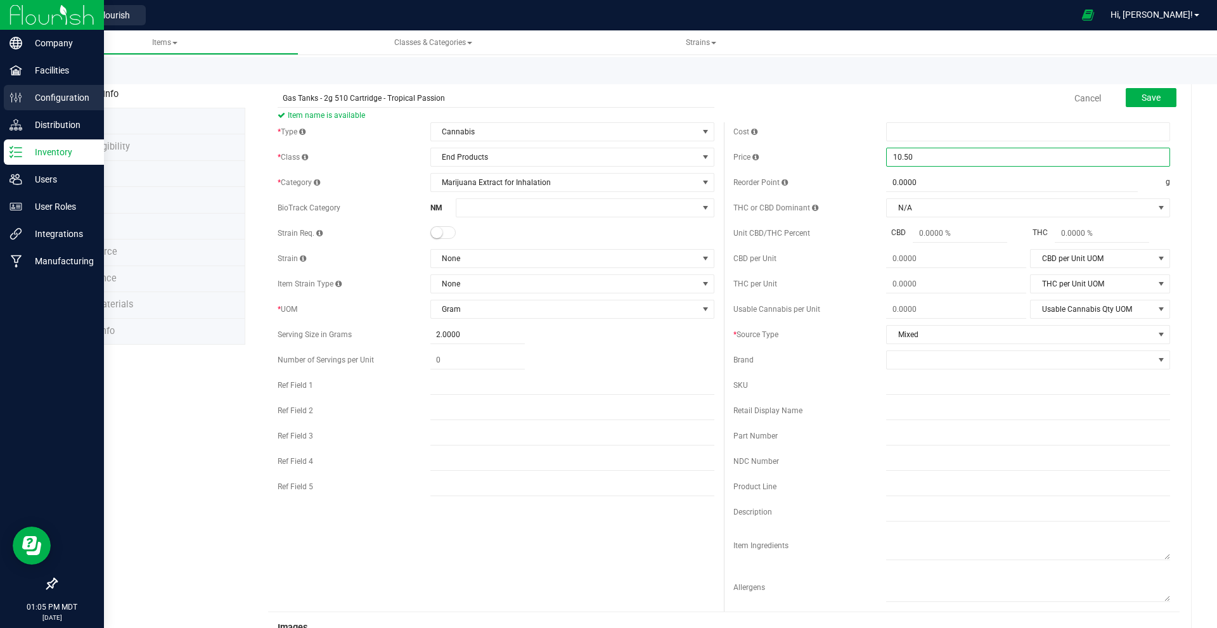
type input "$10.50000"
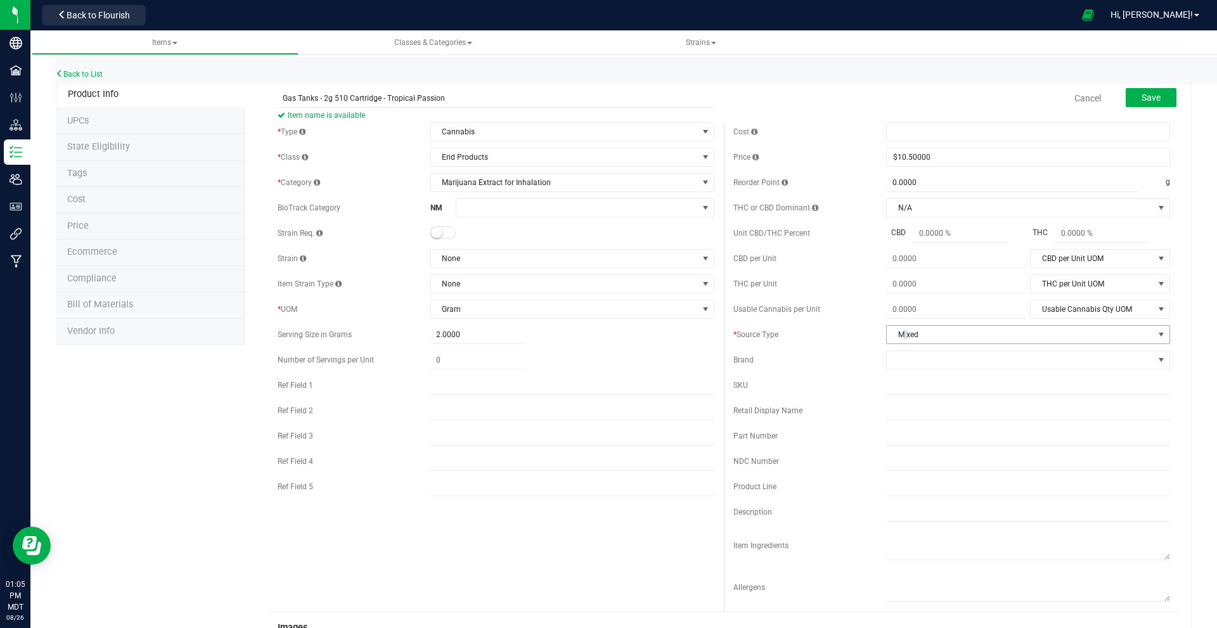
click at [606, 331] on span "Mixed" at bounding box center [1020, 335] width 267 height 18
click at [606, 336] on span "Mixed" at bounding box center [1020, 335] width 267 height 18
click at [606, 350] on div "Cost Price $10.50000 10.5 Reorder Point 0.0000 0 g THC or CBD Dominant N/A N/A …" at bounding box center [952, 366] width 456 height 489
click at [606, 96] on span "Save" at bounding box center [1150, 98] width 19 height 10
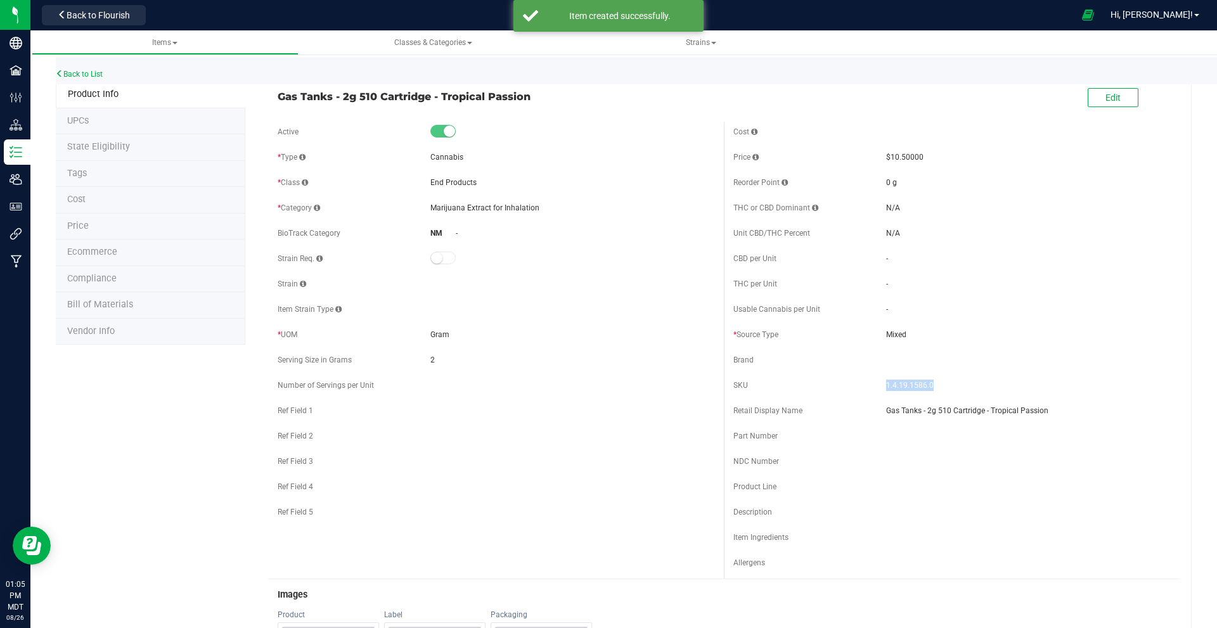
drag, startPoint x: 930, startPoint y: 385, endPoint x: 876, endPoint y: 382, distance: 54.6
click at [606, 382] on div "SKU 1.4.19.1586.0" at bounding box center [951, 385] width 437 height 19
copy div "1.4.19.1586.0"
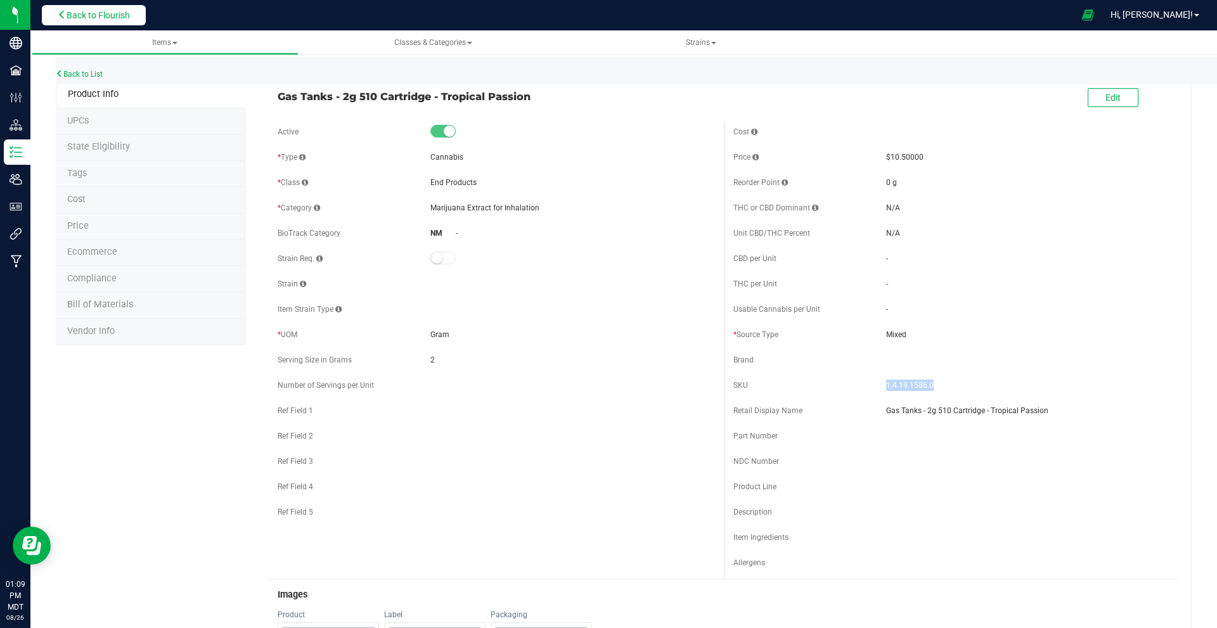
click at [89, 20] on span "Back to Flourish" at bounding box center [98, 15] width 63 height 10
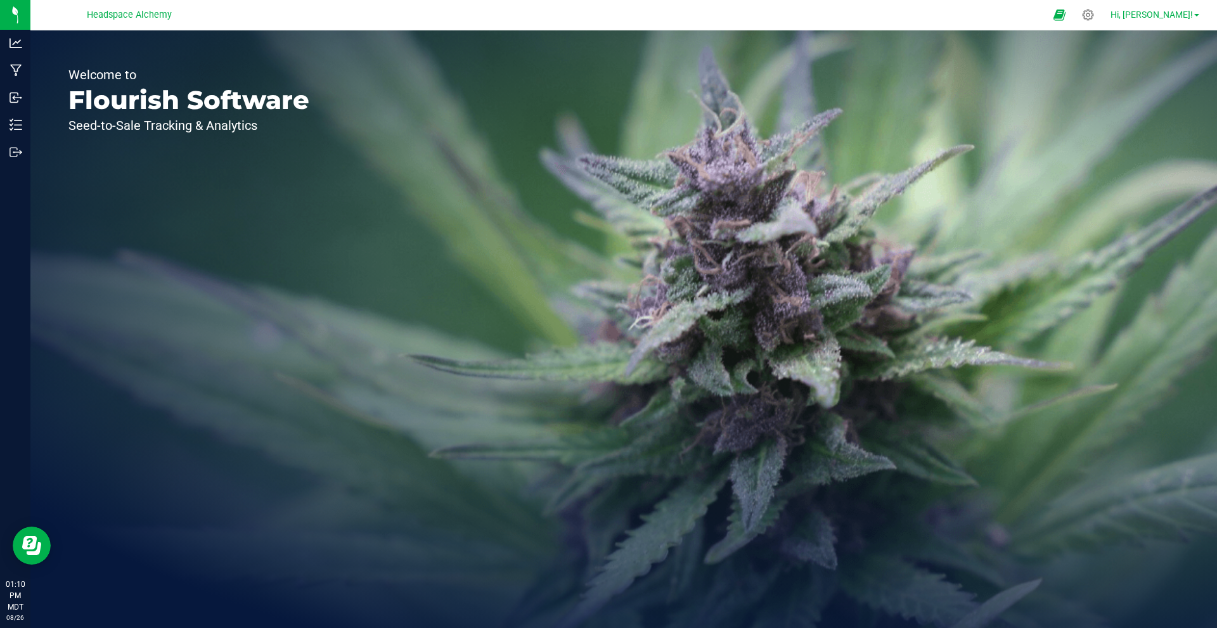
click at [606, 6] on div "Hi, [PERSON_NAME]! Manage Settings Print Settings Help Docs Support Your Profil…" at bounding box center [1154, 15] width 99 height 22
click at [606, 15] on span "Hi, [PERSON_NAME]!" at bounding box center [1151, 15] width 82 height 10
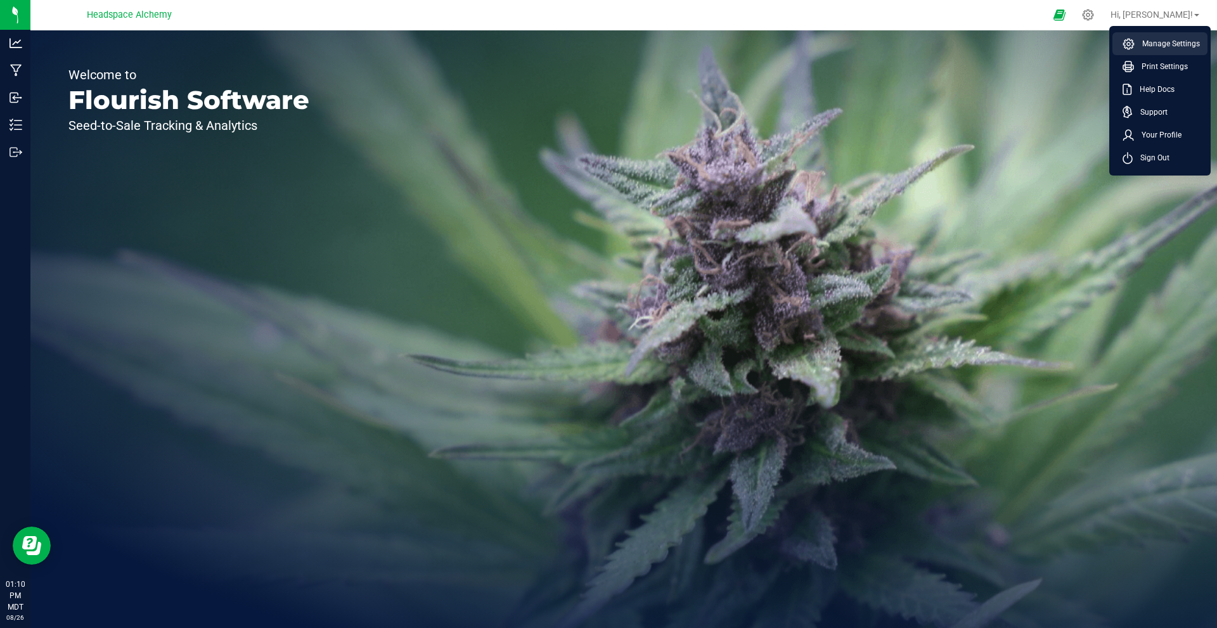
click at [606, 53] on li "Manage Settings" at bounding box center [1159, 43] width 95 height 23
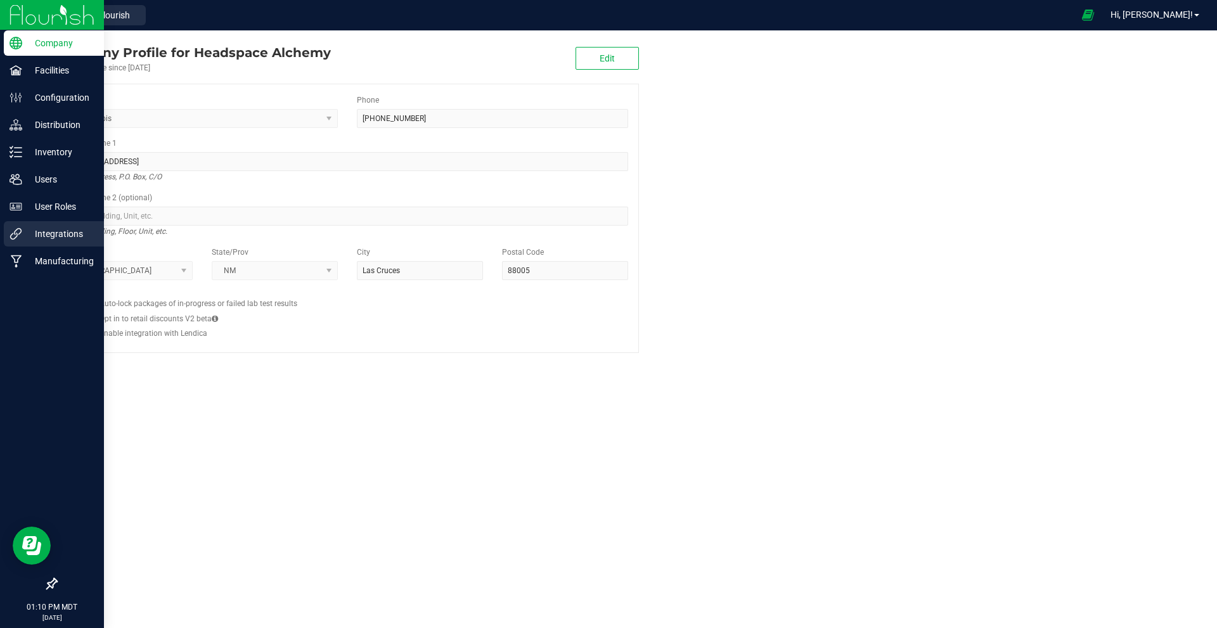
click at [33, 234] on p "Integrations" at bounding box center [60, 233] width 76 height 15
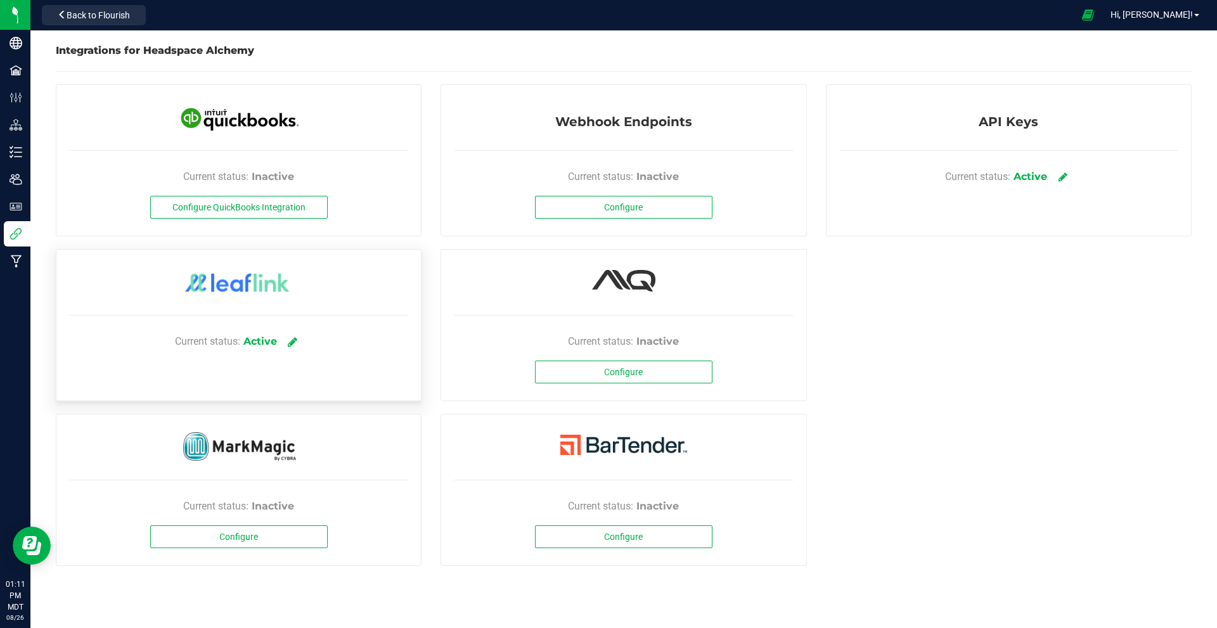
click at [296, 340] on icon at bounding box center [293, 341] width 10 height 11
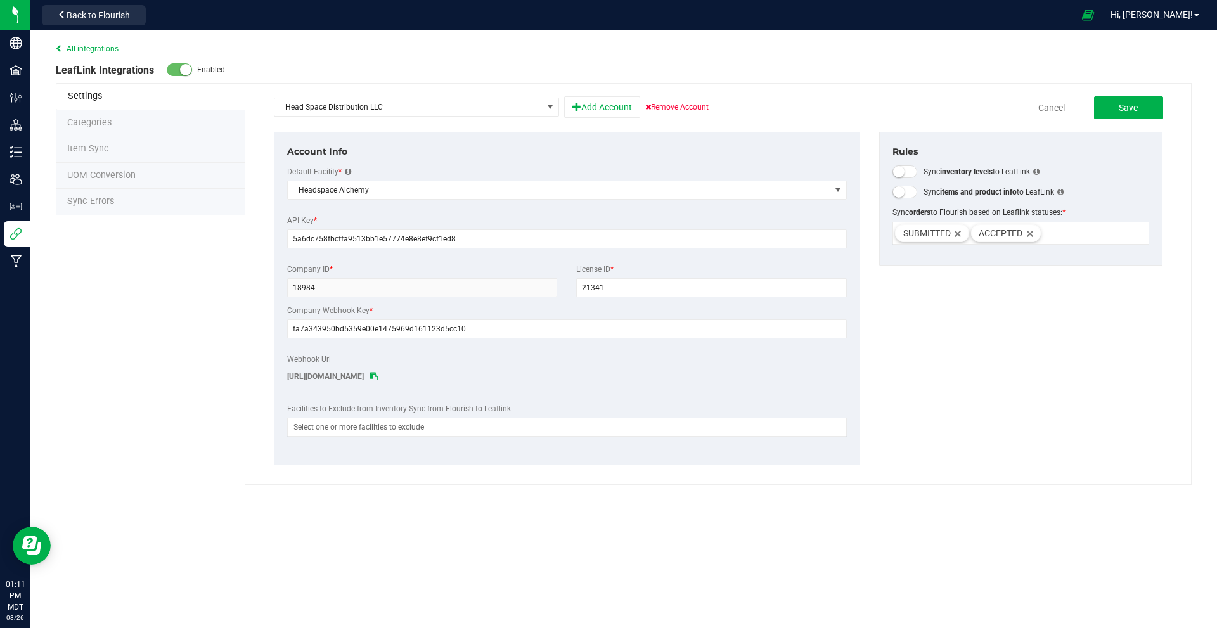
click at [216, 293] on div "All integrations LeafLink Integrations Enabled Settings Categories Item Sync UO…" at bounding box center [623, 201] width 1186 height 342
click at [99, 152] on span "Item Sync" at bounding box center [88, 148] width 42 height 11
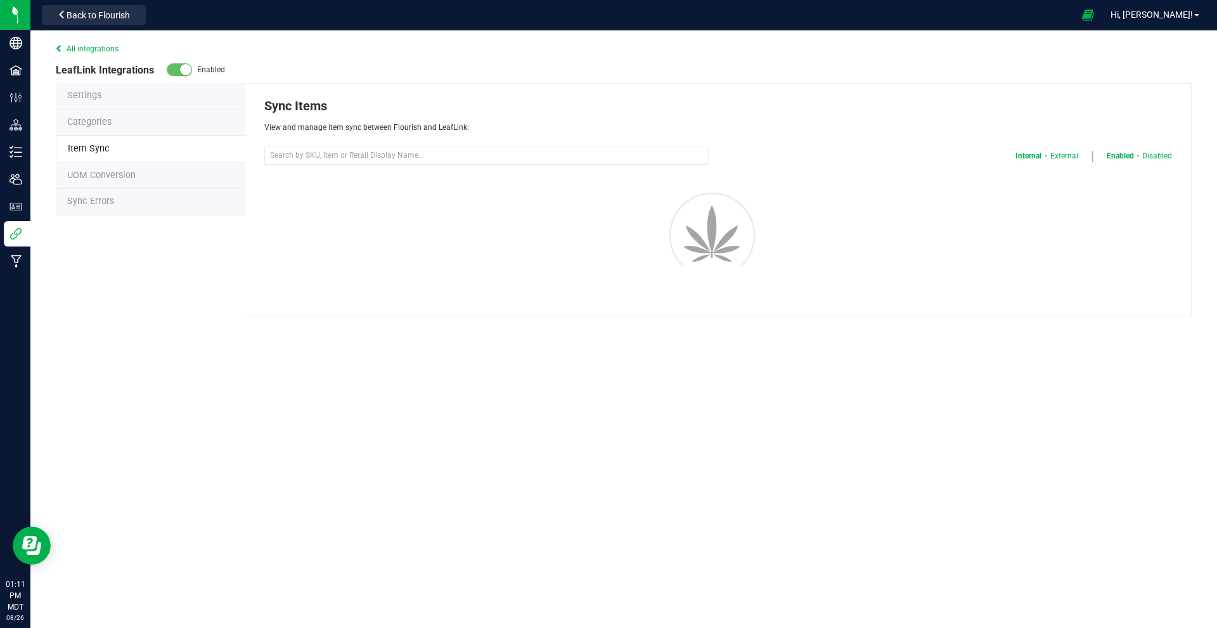
select select "20"
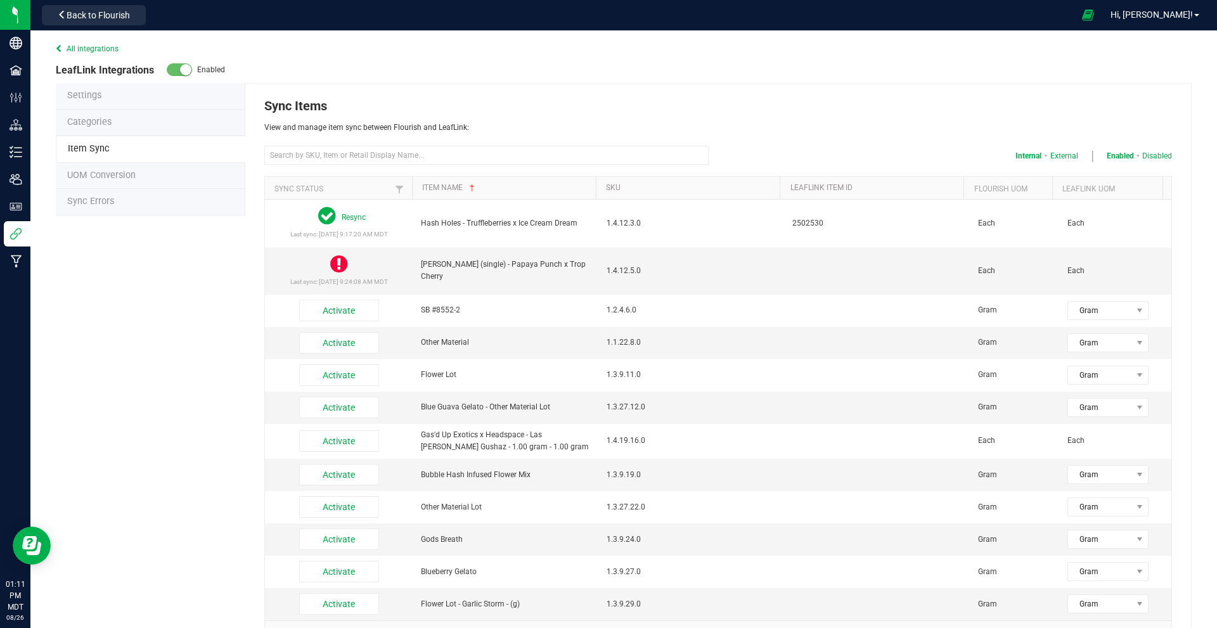
click at [97, 199] on span "Sync Errors" at bounding box center [90, 201] width 47 height 11
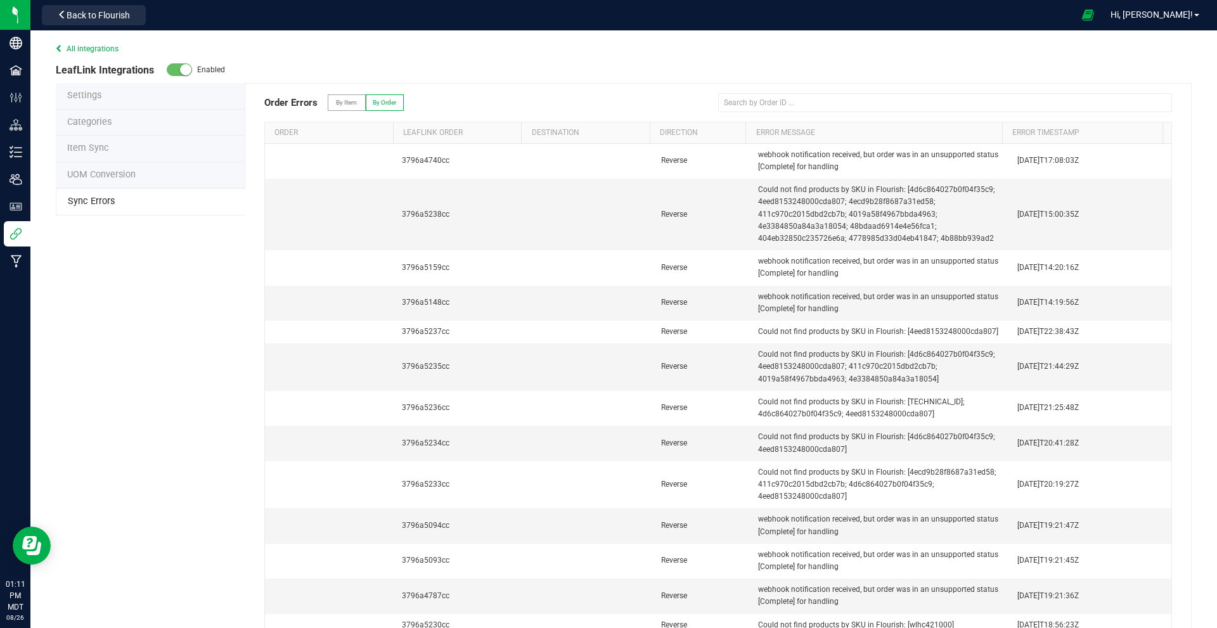
click at [106, 144] on span "Item Sync" at bounding box center [88, 148] width 42 height 11
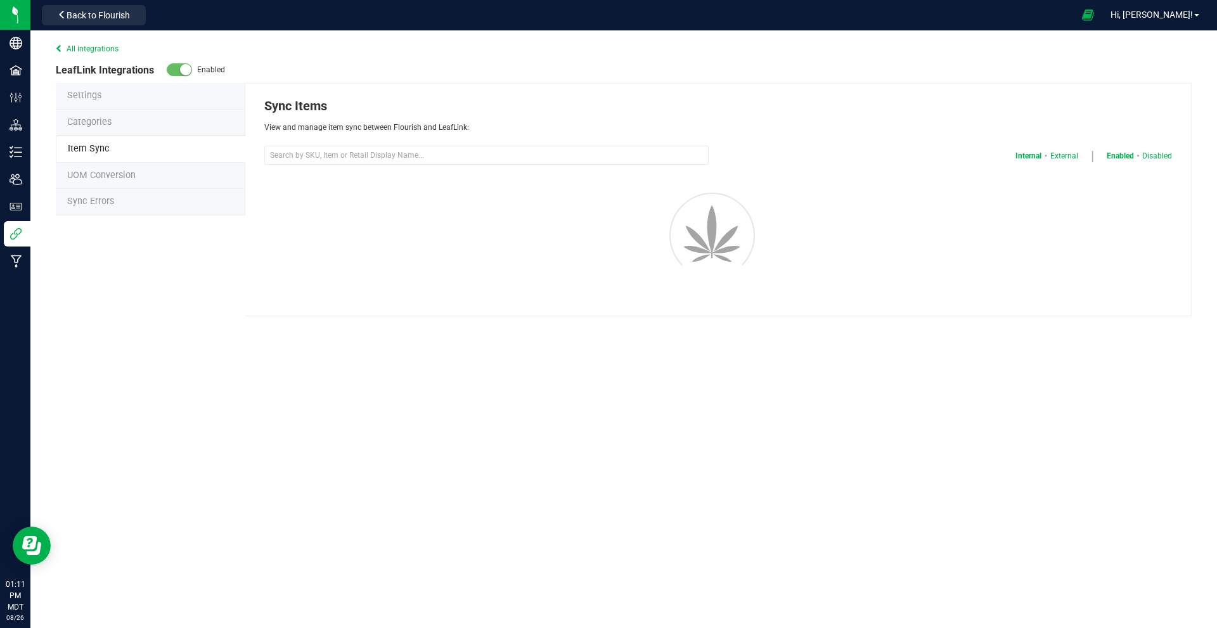
select select "20"
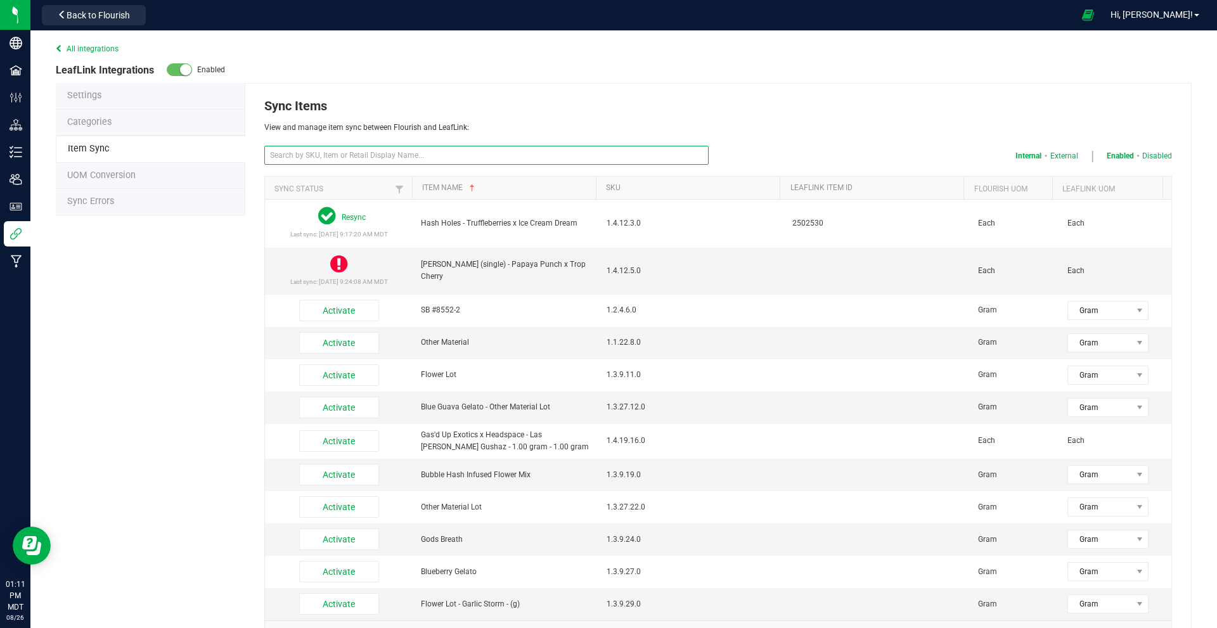
click at [330, 157] on input "text" at bounding box center [486, 155] width 444 height 19
type input "gas tanks"
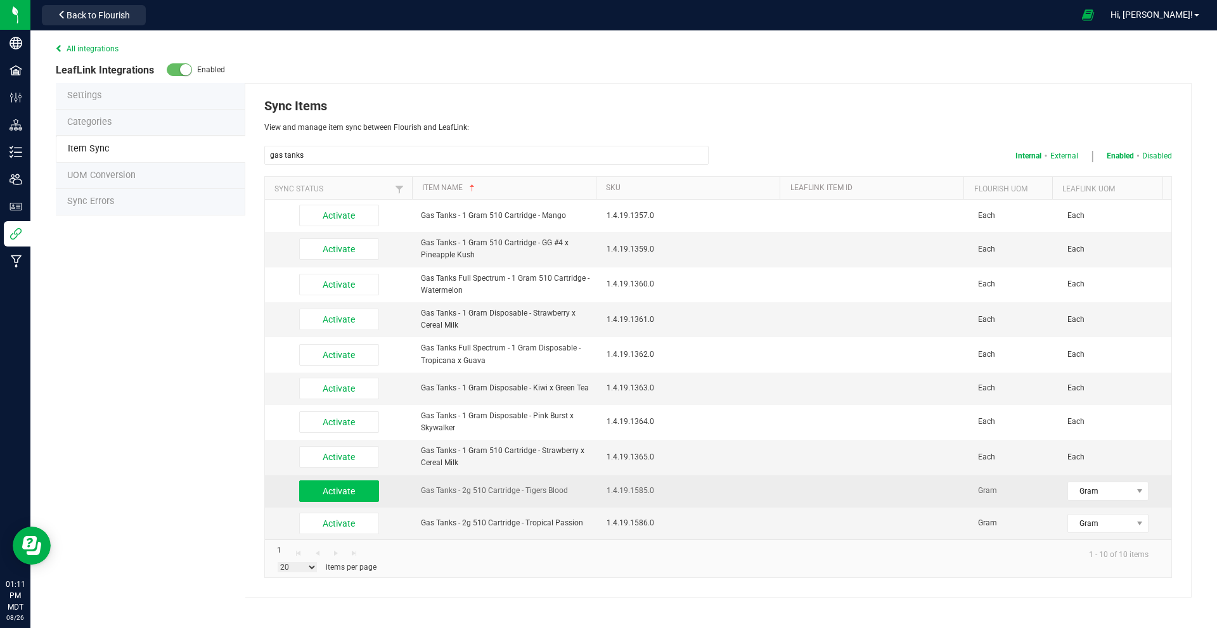
click at [352, 492] on button "Activate" at bounding box center [339, 491] width 80 height 22
click at [357, 523] on button "Activate" at bounding box center [339, 526] width 80 height 22
click at [207, 482] on div "All integrations LeafLink Integrations Enabled Settings Categories Item Sync UO…" at bounding box center [623, 315] width 1186 height 571
click at [144, 394] on div "All integrations LeafLink Integrations Enabled Settings Categories Item Sync UO…" at bounding box center [623, 315] width 1186 height 571
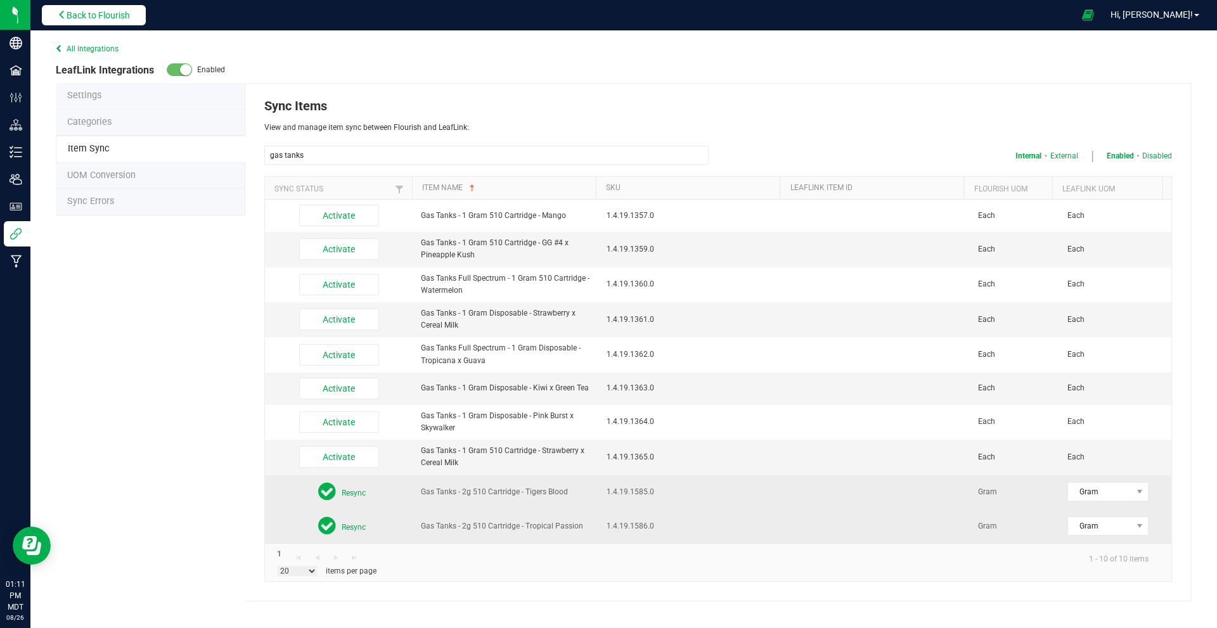
click at [101, 18] on span "Back to Flourish" at bounding box center [98, 15] width 63 height 10
